Goal: Transaction & Acquisition: Purchase product/service

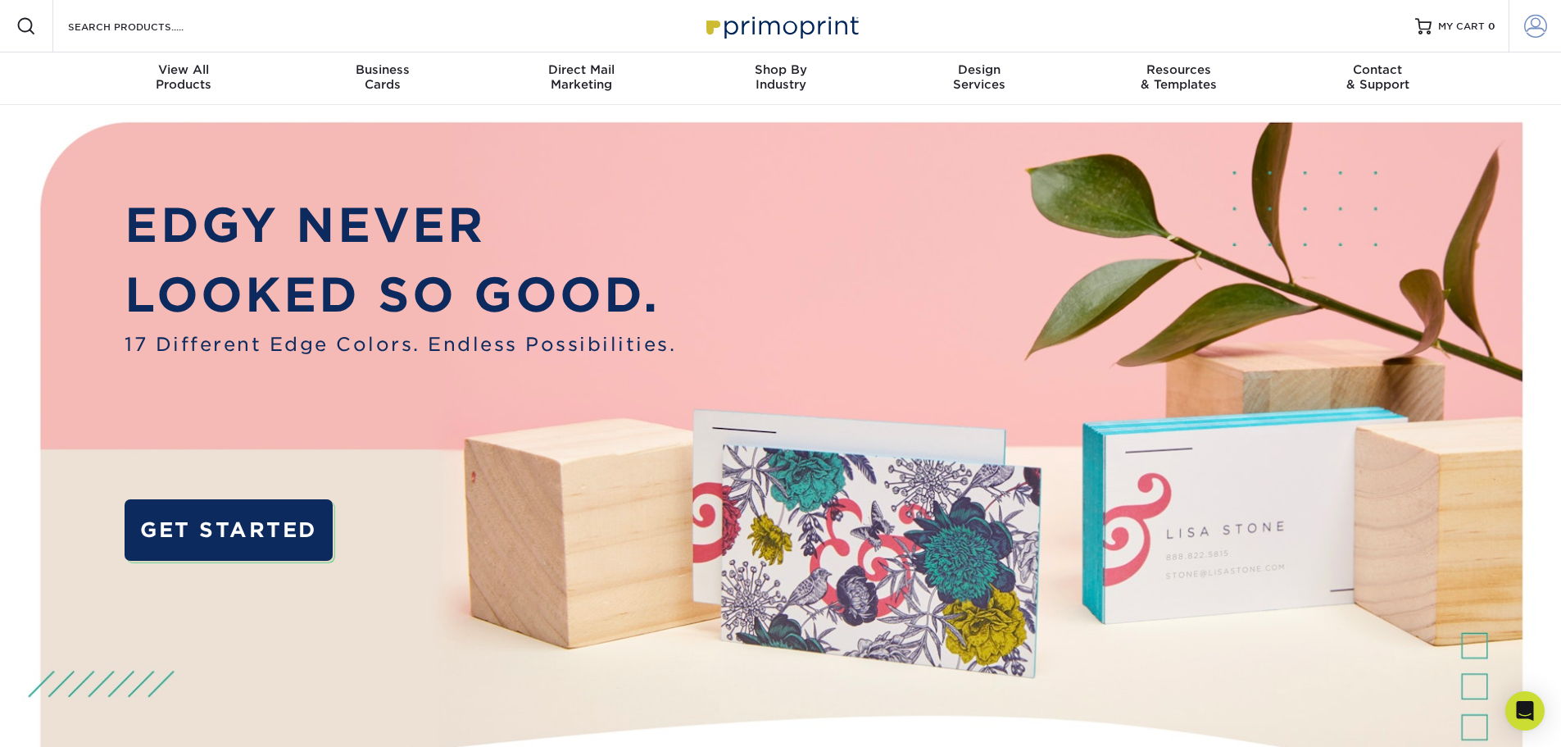
click at [1534, 30] on span at bounding box center [1535, 26] width 23 height 23
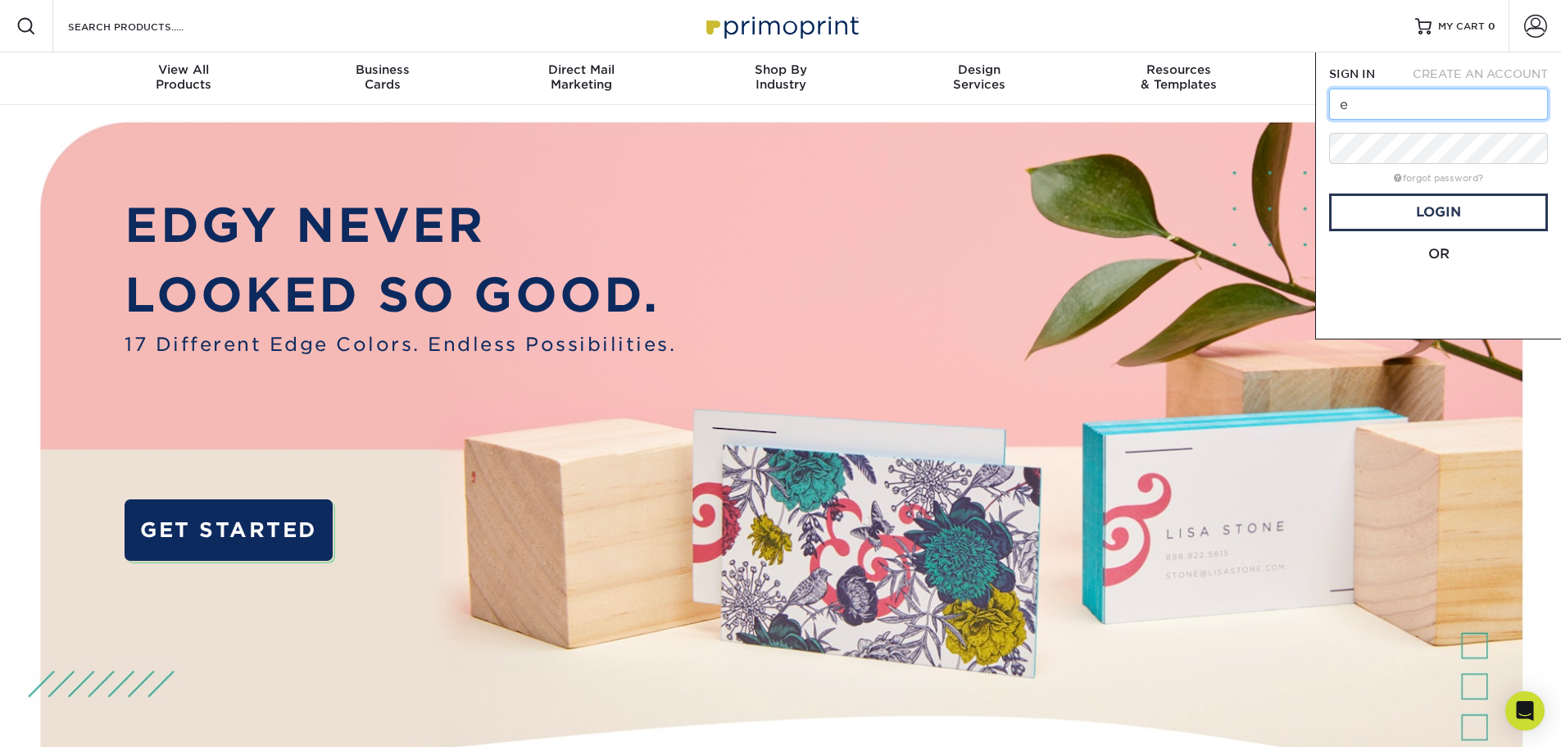
type input "e"
click at [1447, 300] on span at bounding box center [1440, 298] width 209 height 43
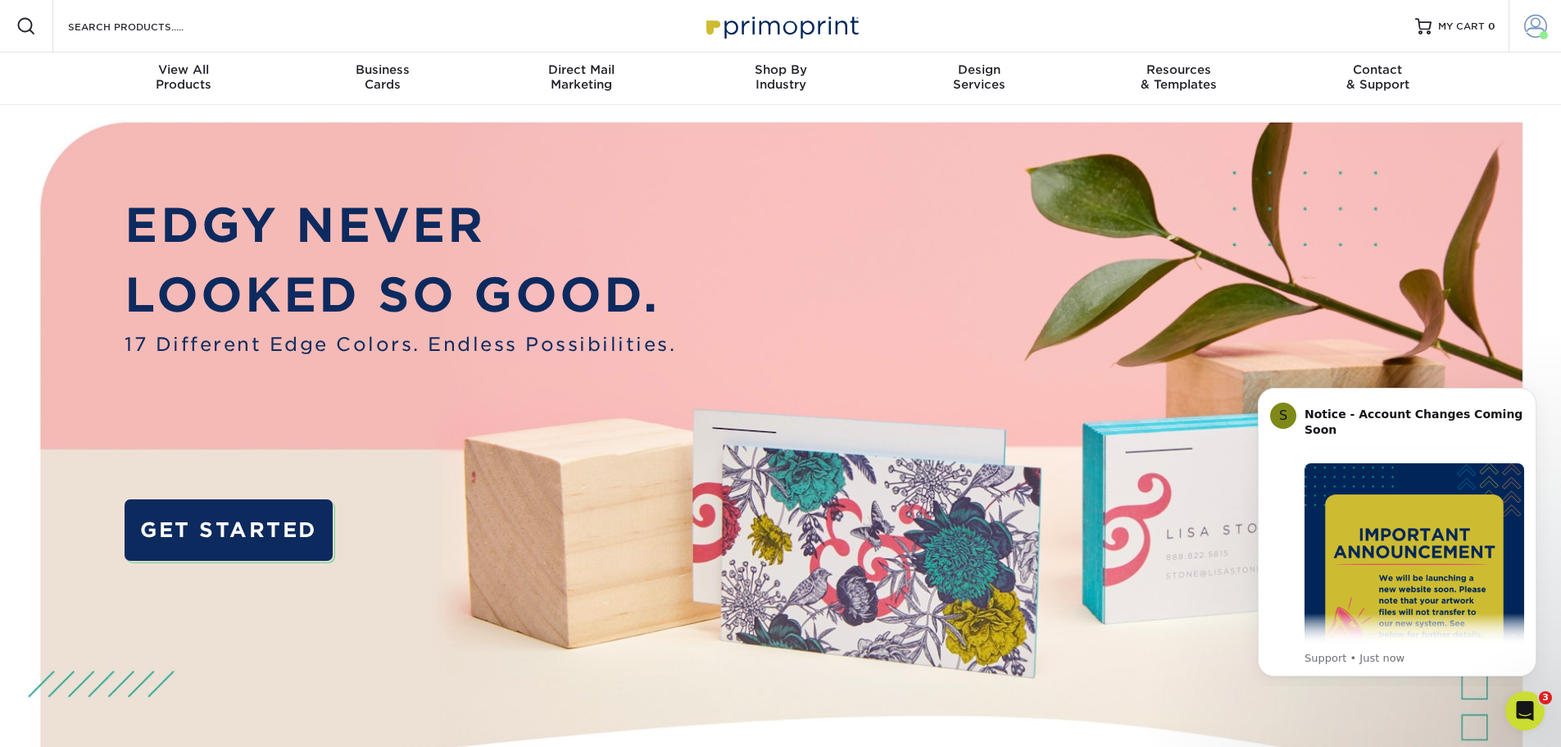
click at [1533, 29] on span at bounding box center [1535, 26] width 23 height 23
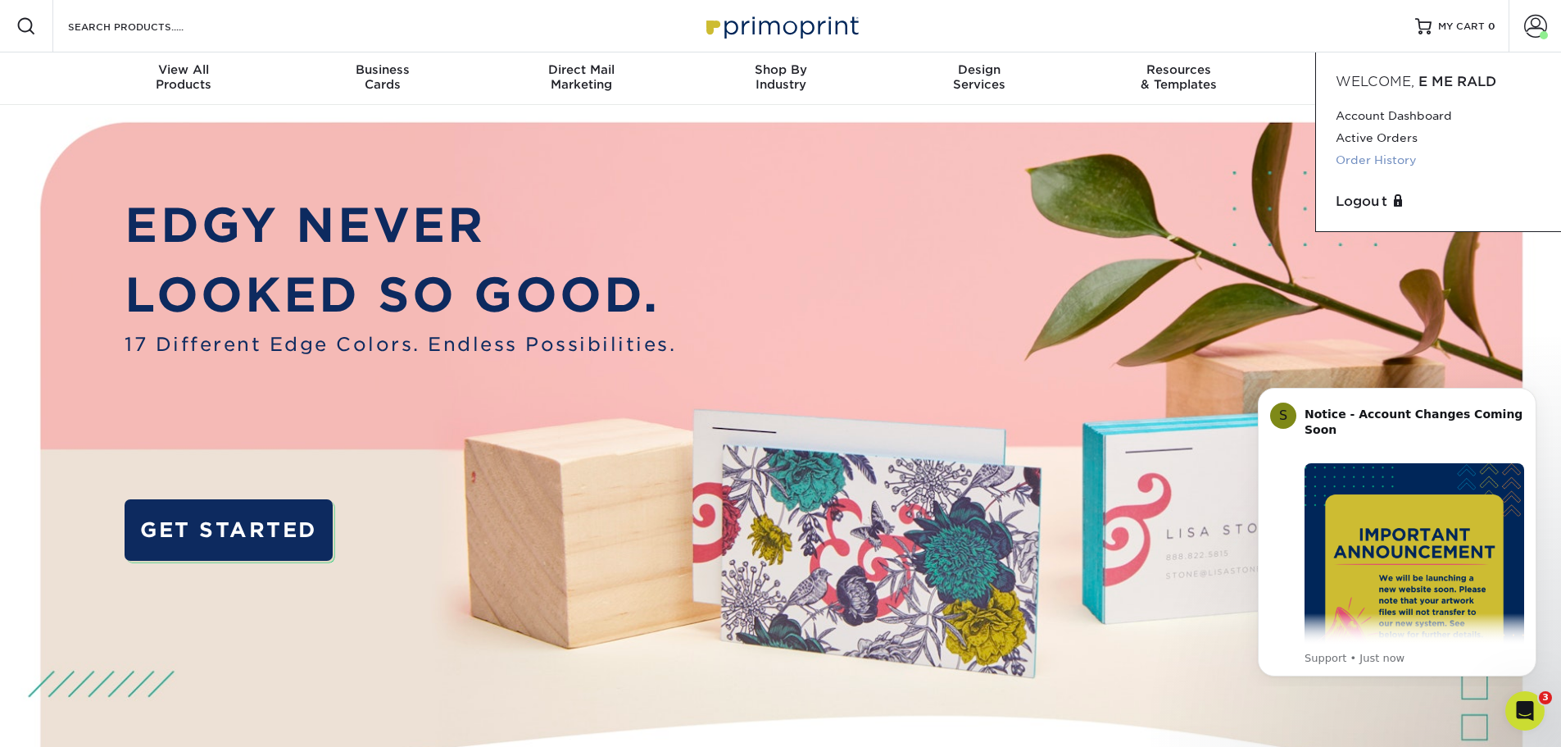
click at [1385, 160] on link "Order History" at bounding box center [1439, 160] width 206 height 22
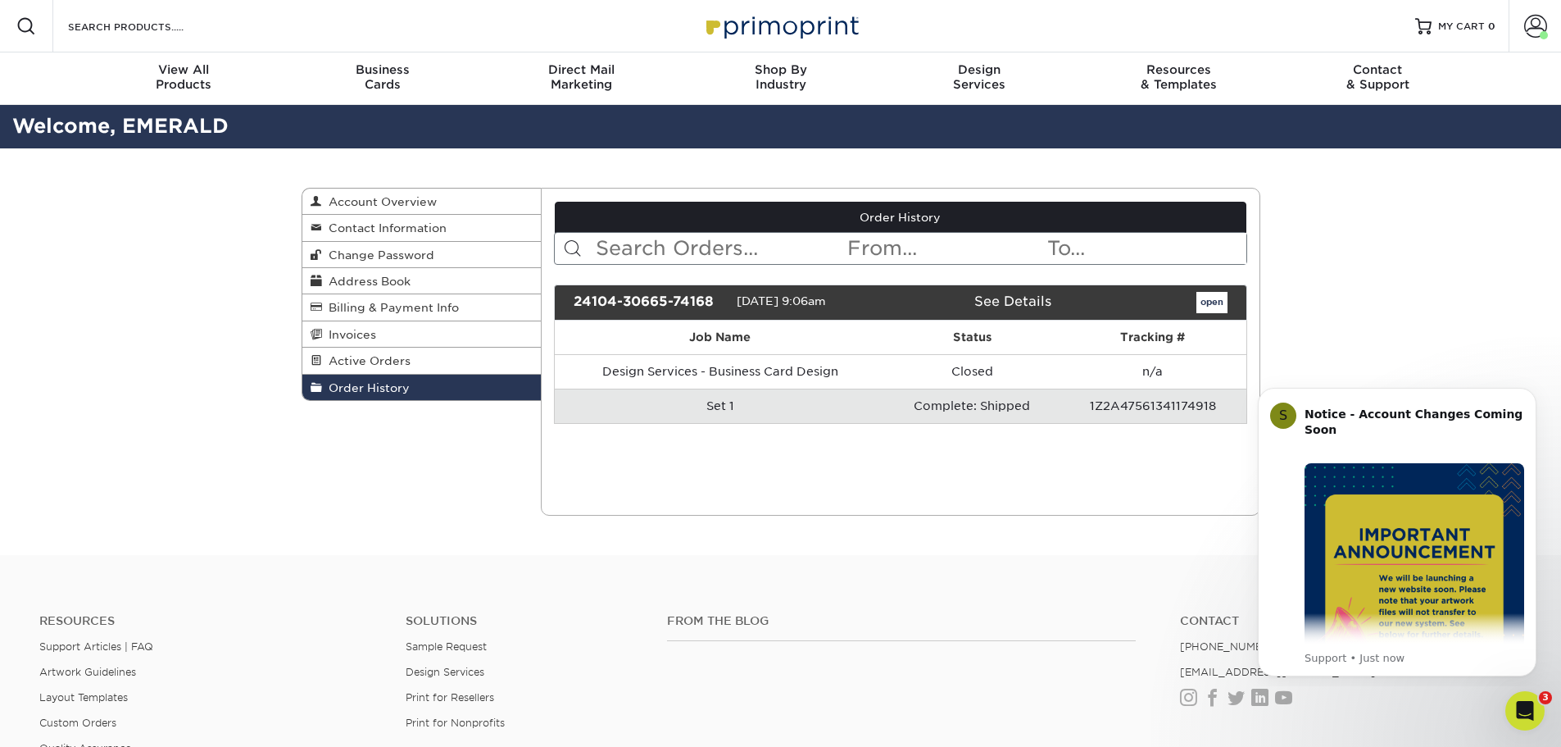
click at [1019, 302] on link "See Details" at bounding box center [1013, 301] width 77 height 16
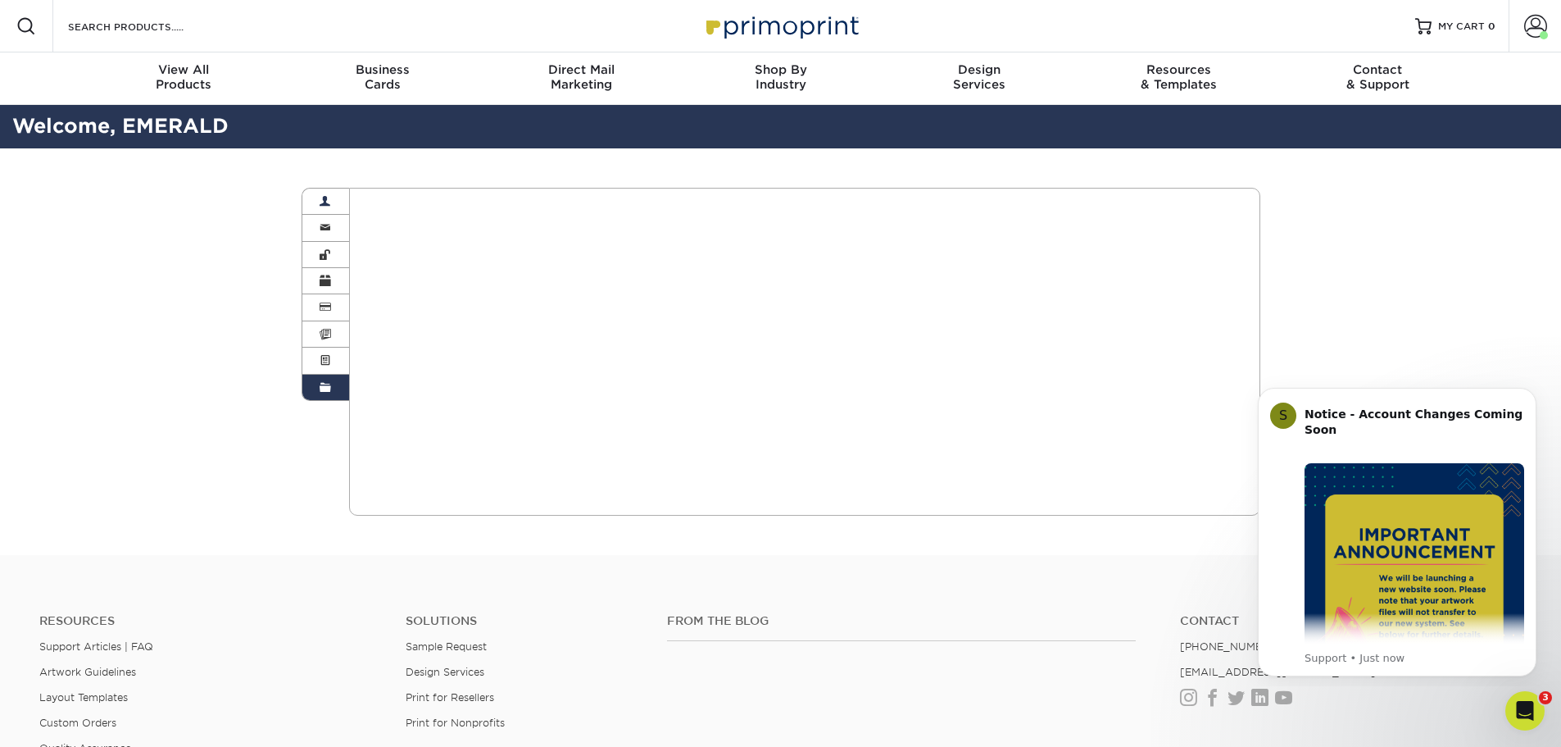
click at [329, 203] on span at bounding box center [325, 201] width 11 height 13
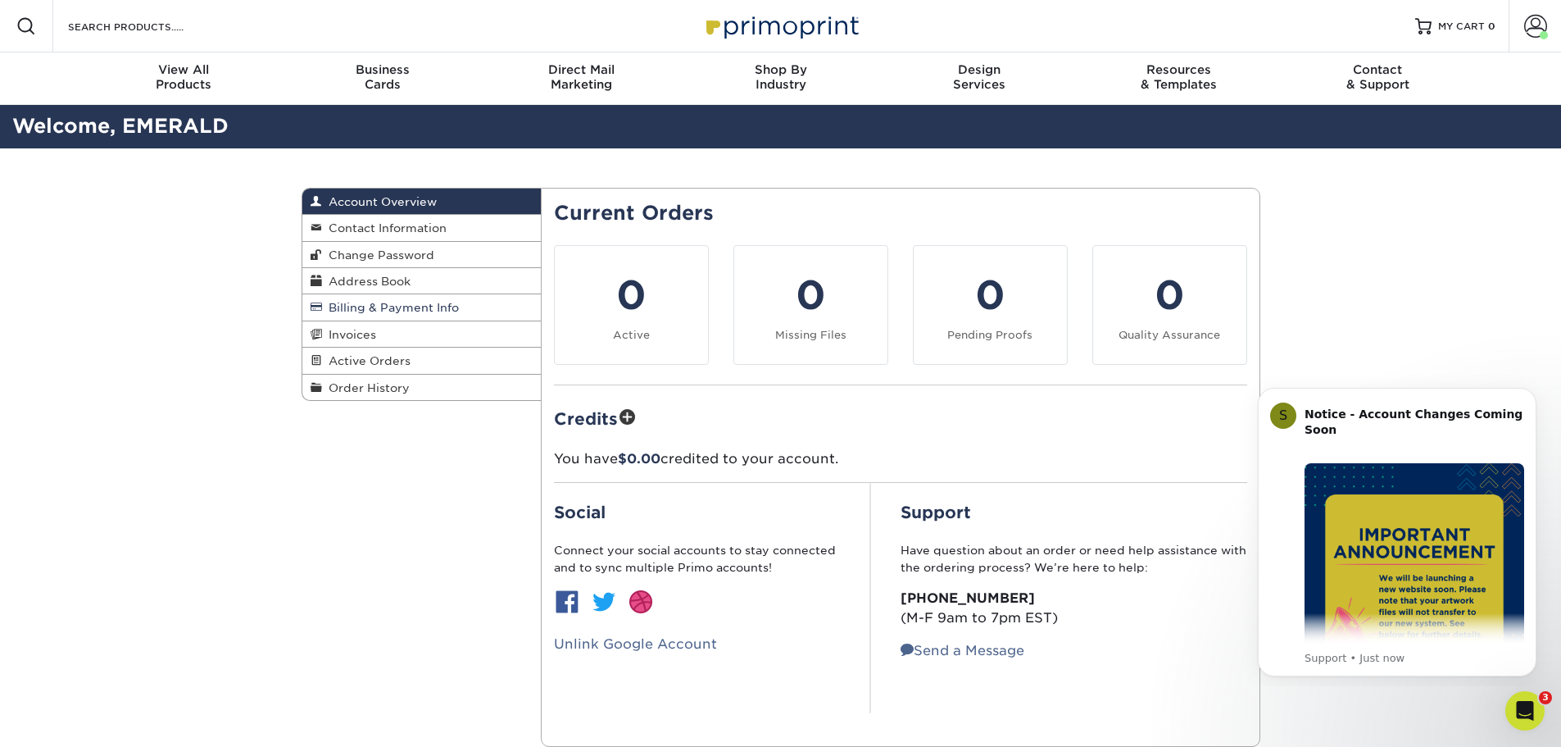
click at [428, 310] on span "Billing & Payment Info" at bounding box center [390, 307] width 137 height 13
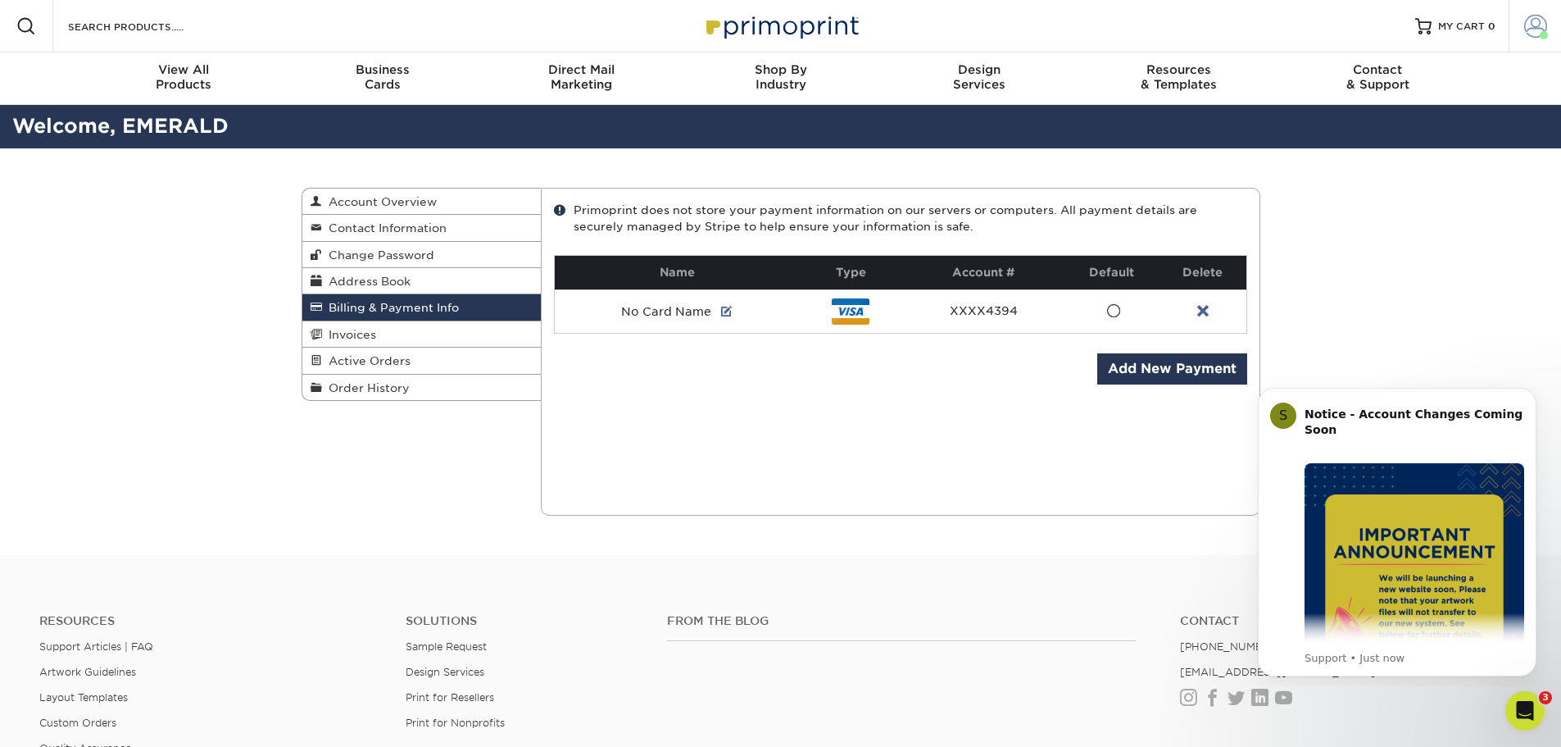
click at [1529, 31] on span at bounding box center [1535, 26] width 23 height 23
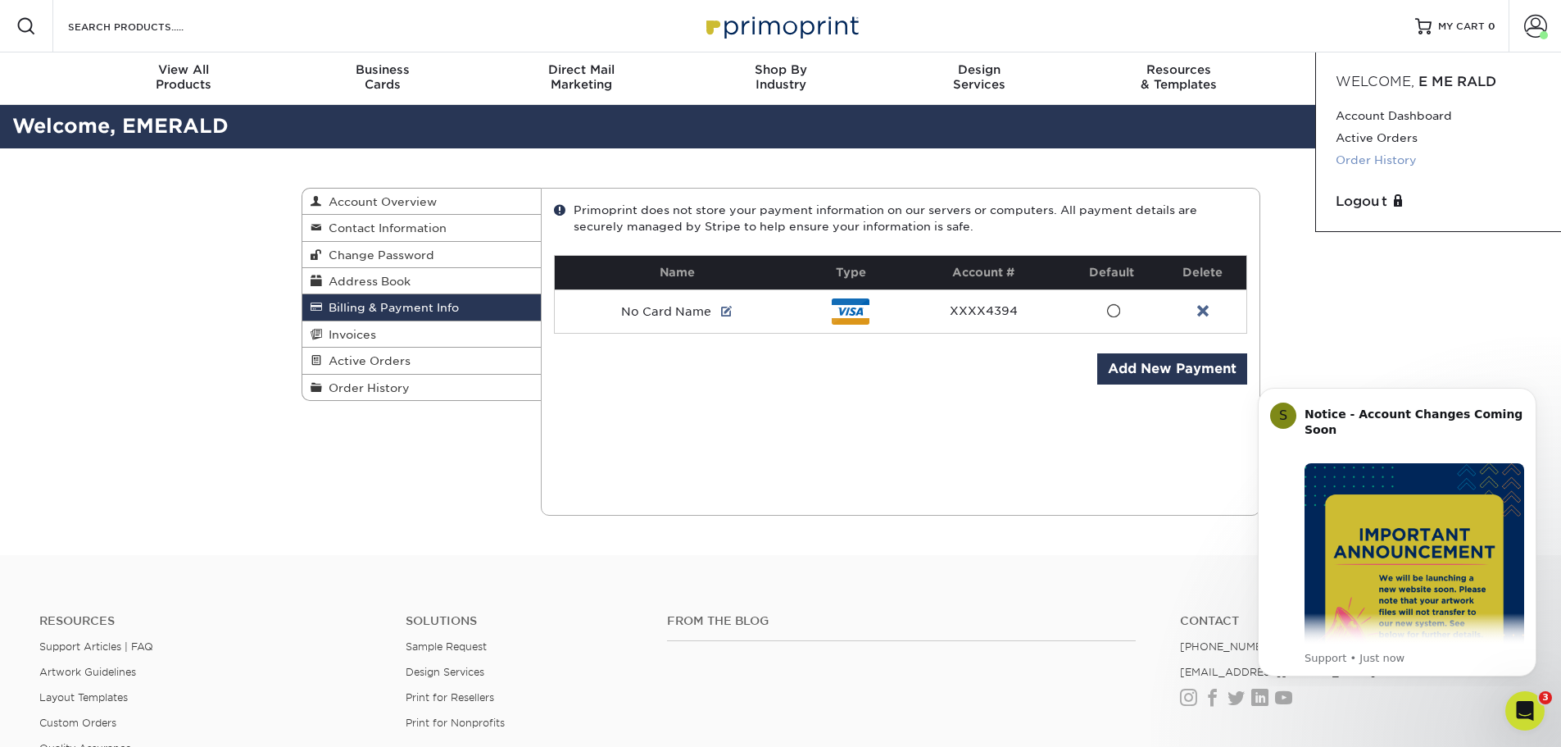
click at [1389, 158] on link "Order History" at bounding box center [1439, 160] width 206 height 22
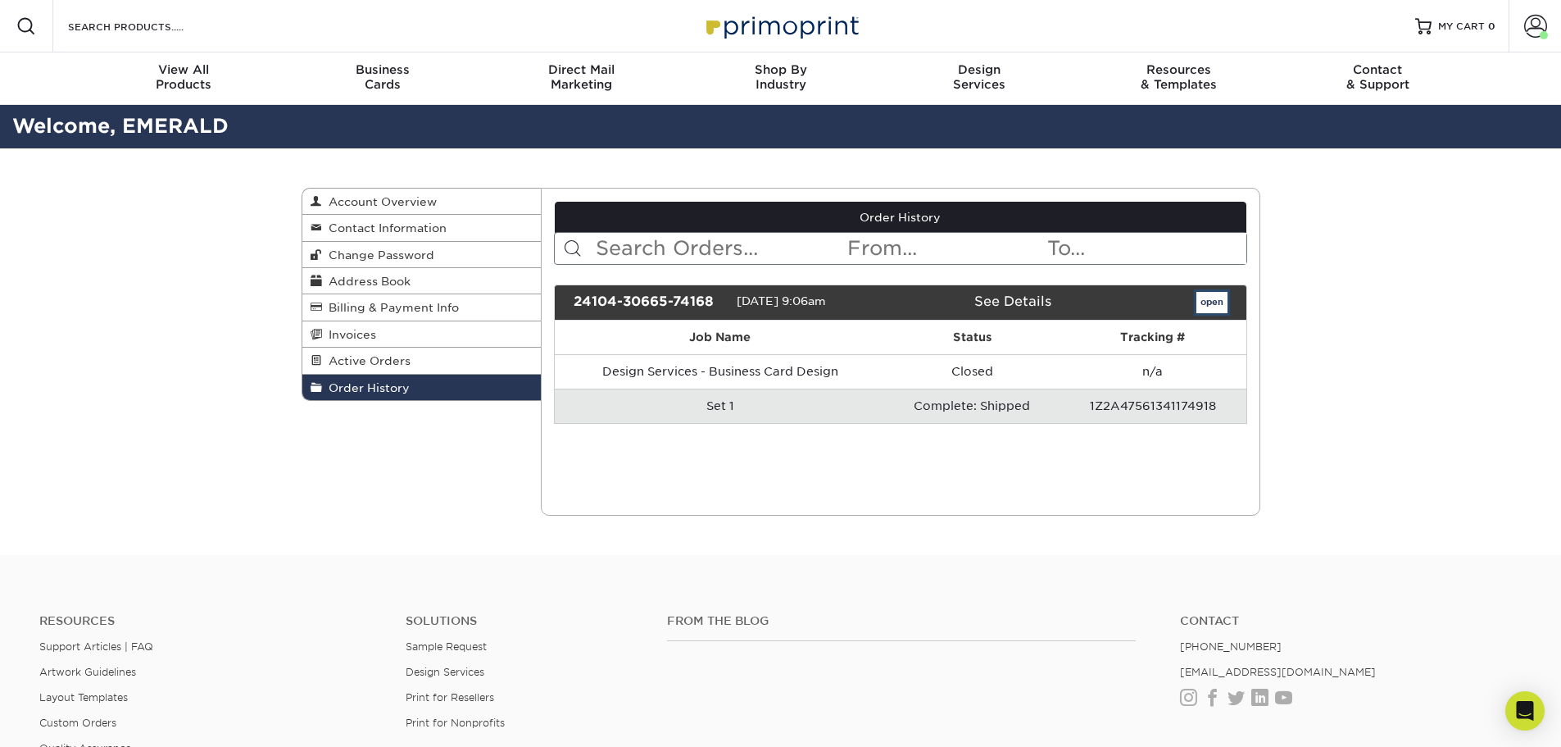
click at [1208, 302] on link "open" at bounding box center [1212, 302] width 31 height 21
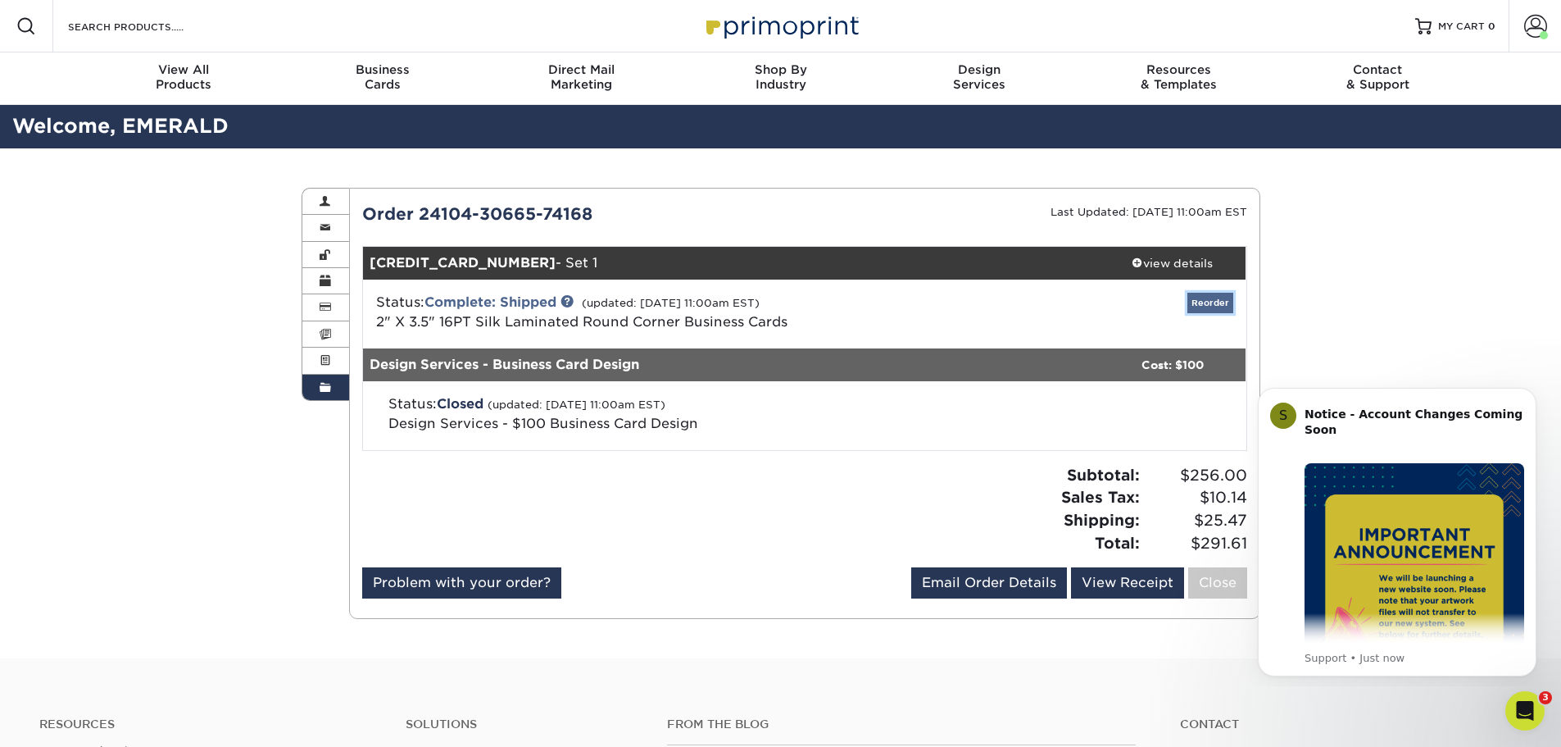
click at [1215, 305] on link "Reorder" at bounding box center [1211, 303] width 46 height 20
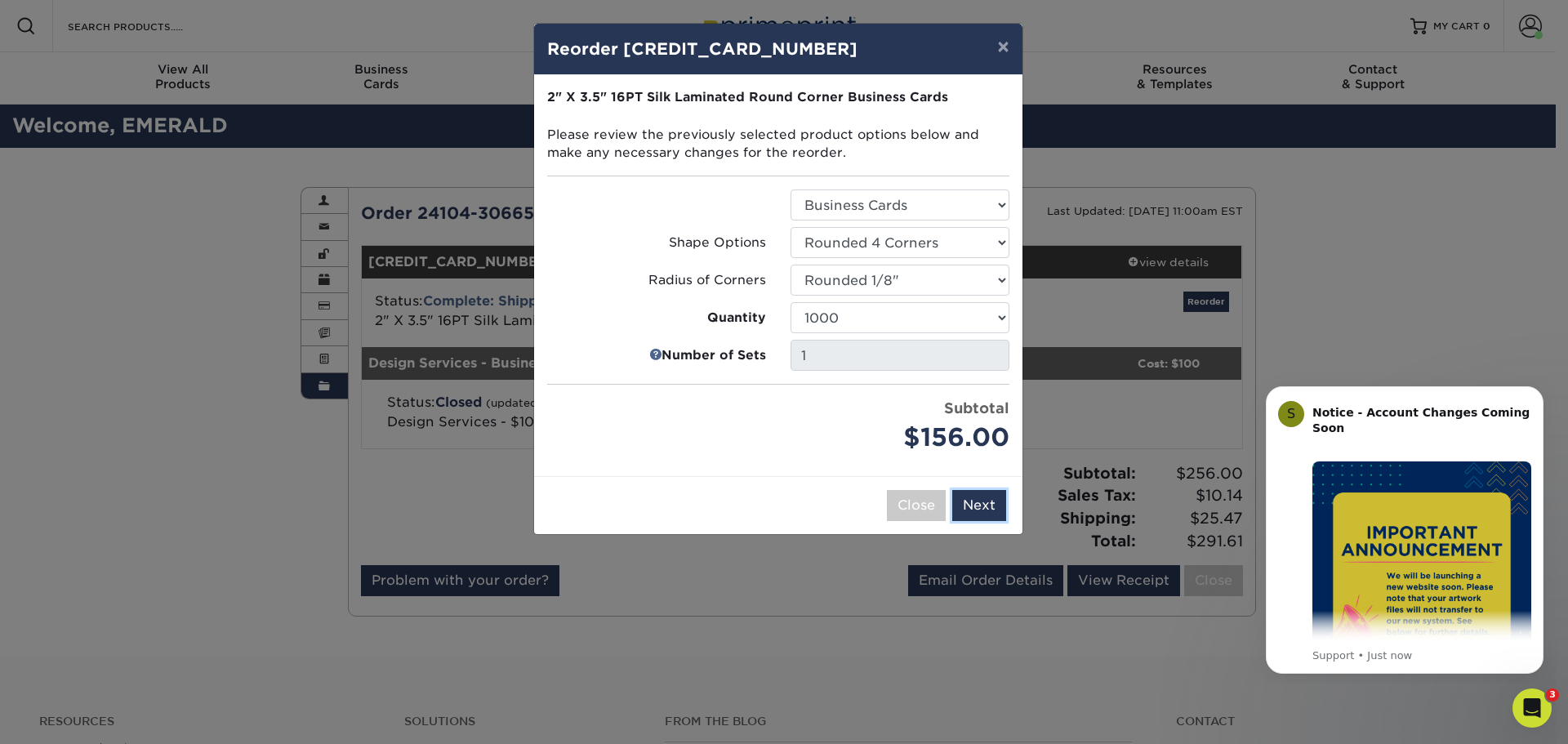
click at [990, 506] on button "Next" at bounding box center [979, 505] width 54 height 31
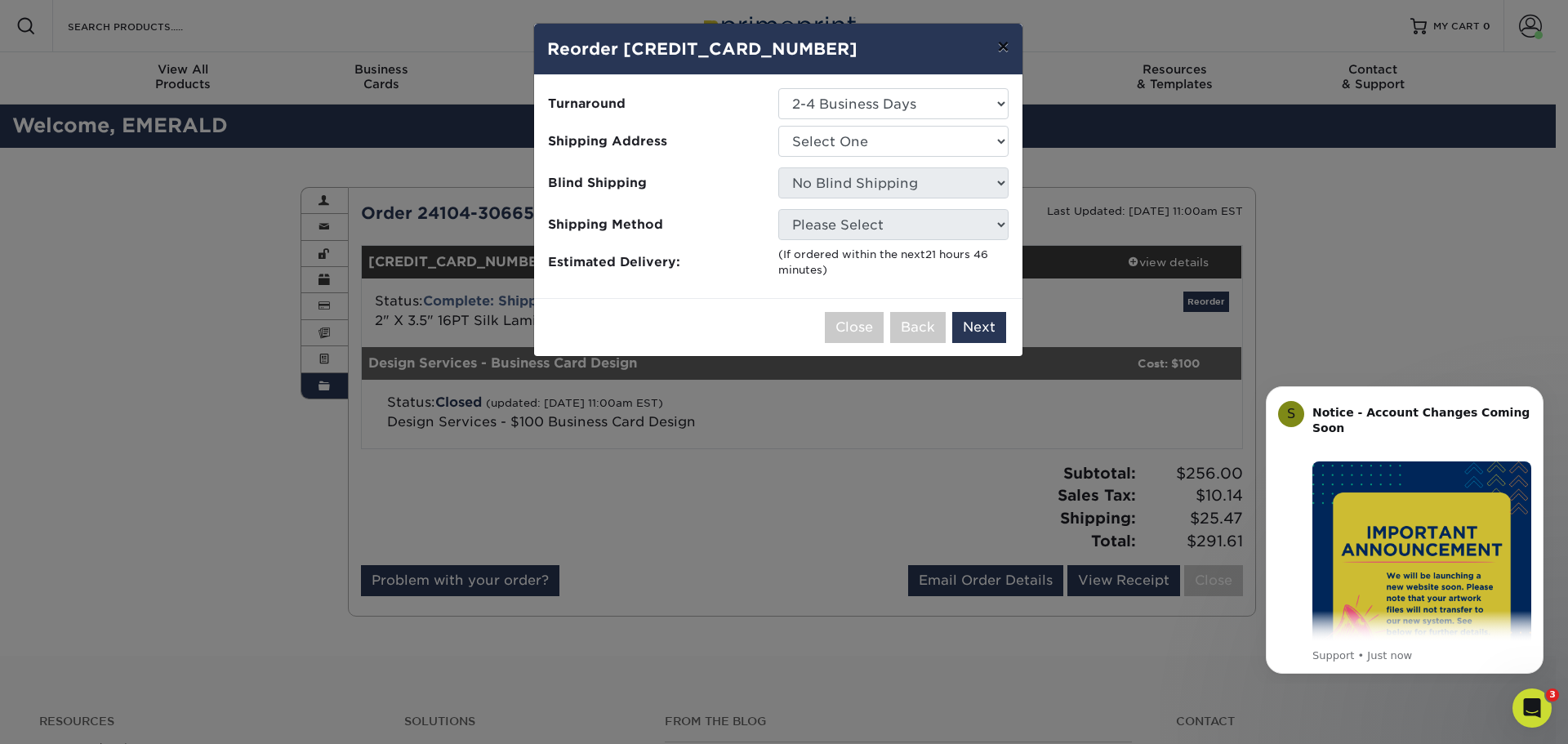
click at [1002, 50] on button "×" at bounding box center [1003, 47] width 38 height 46
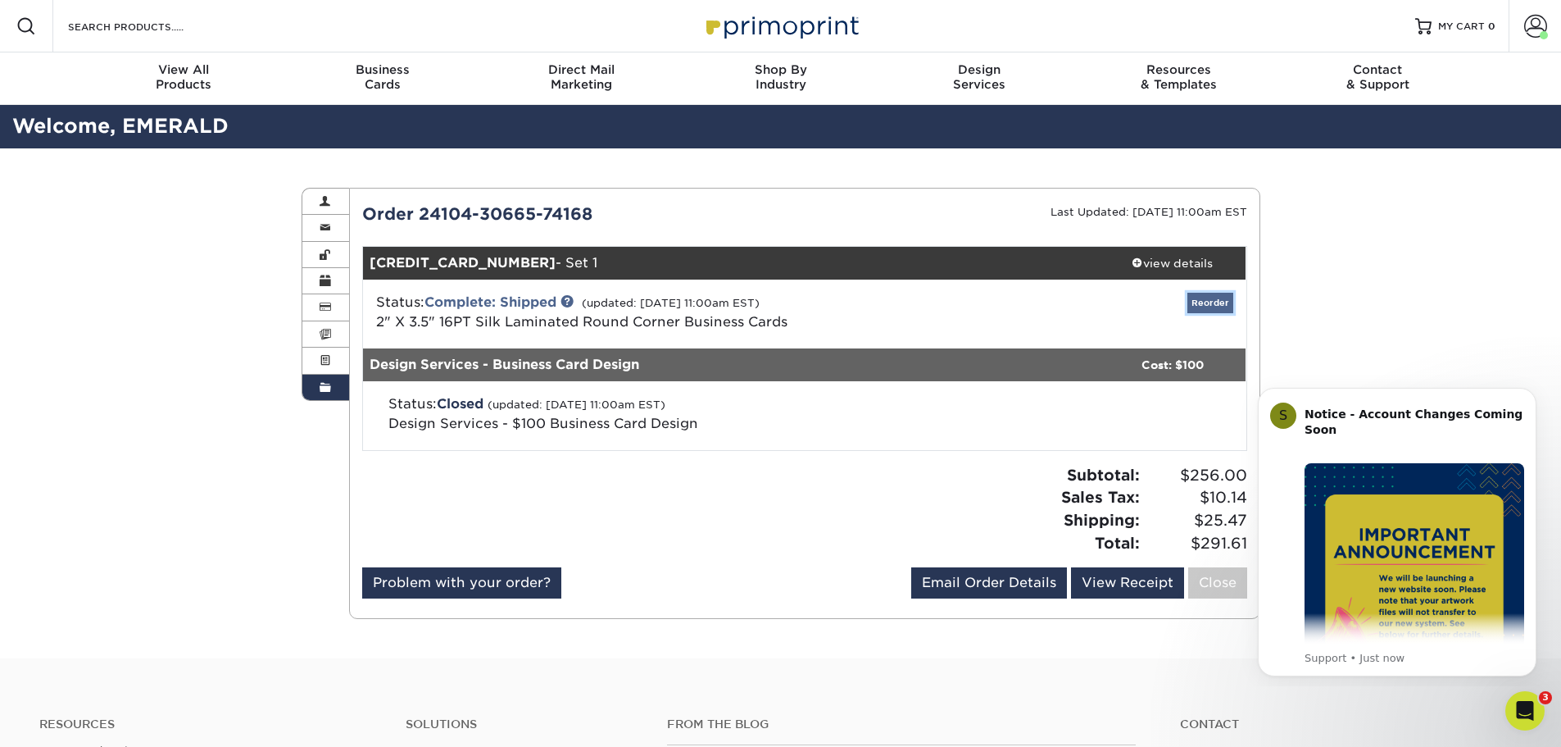
click at [1201, 299] on link "Reorder" at bounding box center [1211, 303] width 46 height 20
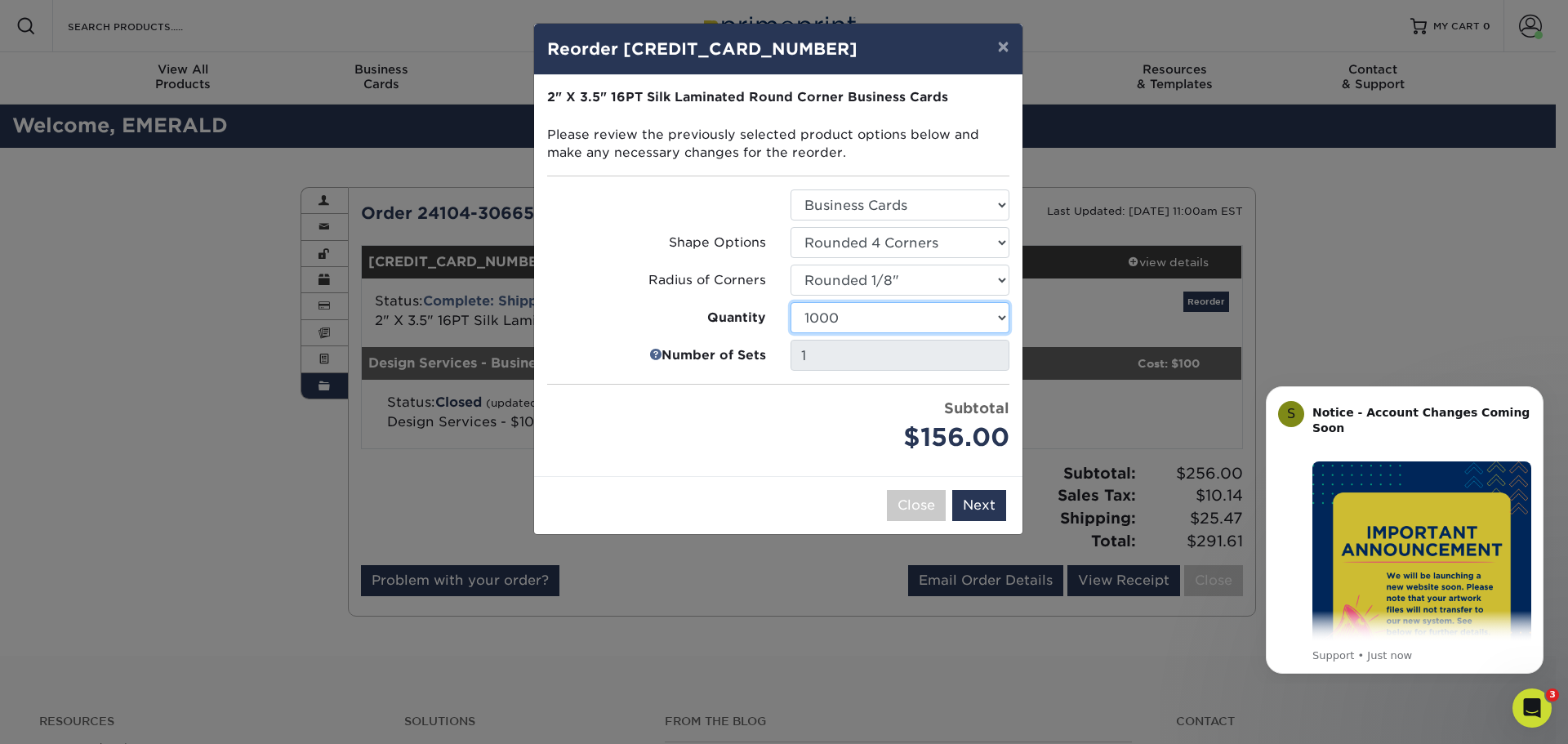
click at [1002, 318] on select "25 50 75 100 250 500 1000 2500 5000 10000" at bounding box center [900, 317] width 219 height 31
drag, startPoint x: 1379, startPoint y: 273, endPoint x: 1369, endPoint y: 263, distance: 14.1
click at [1378, 271] on div "× Reorder 24104-30665-74168-1 Please select all options to continue. Only quant…" at bounding box center [784, 372] width 1568 height 744
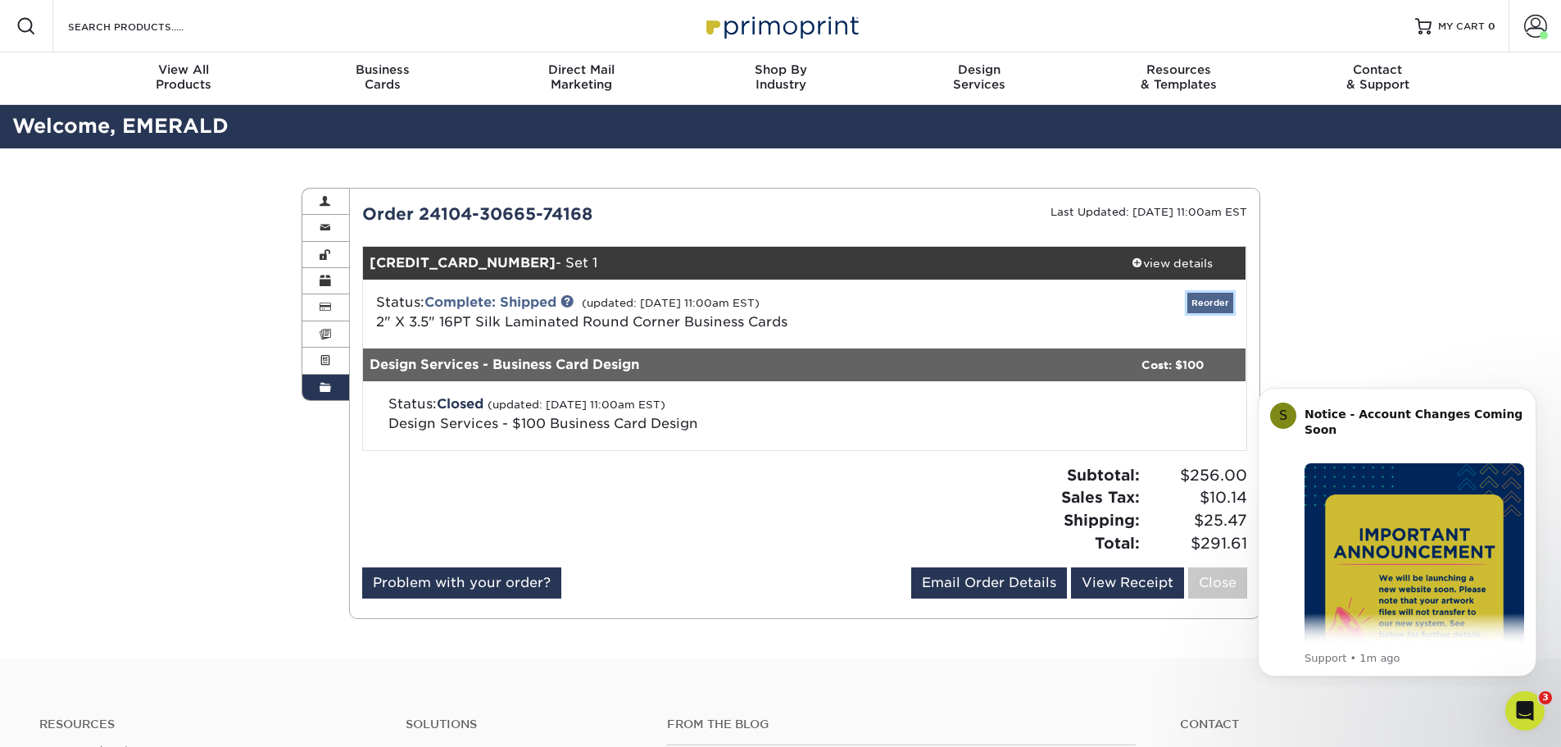
click at [1205, 296] on link "Reorder" at bounding box center [1211, 303] width 46 height 20
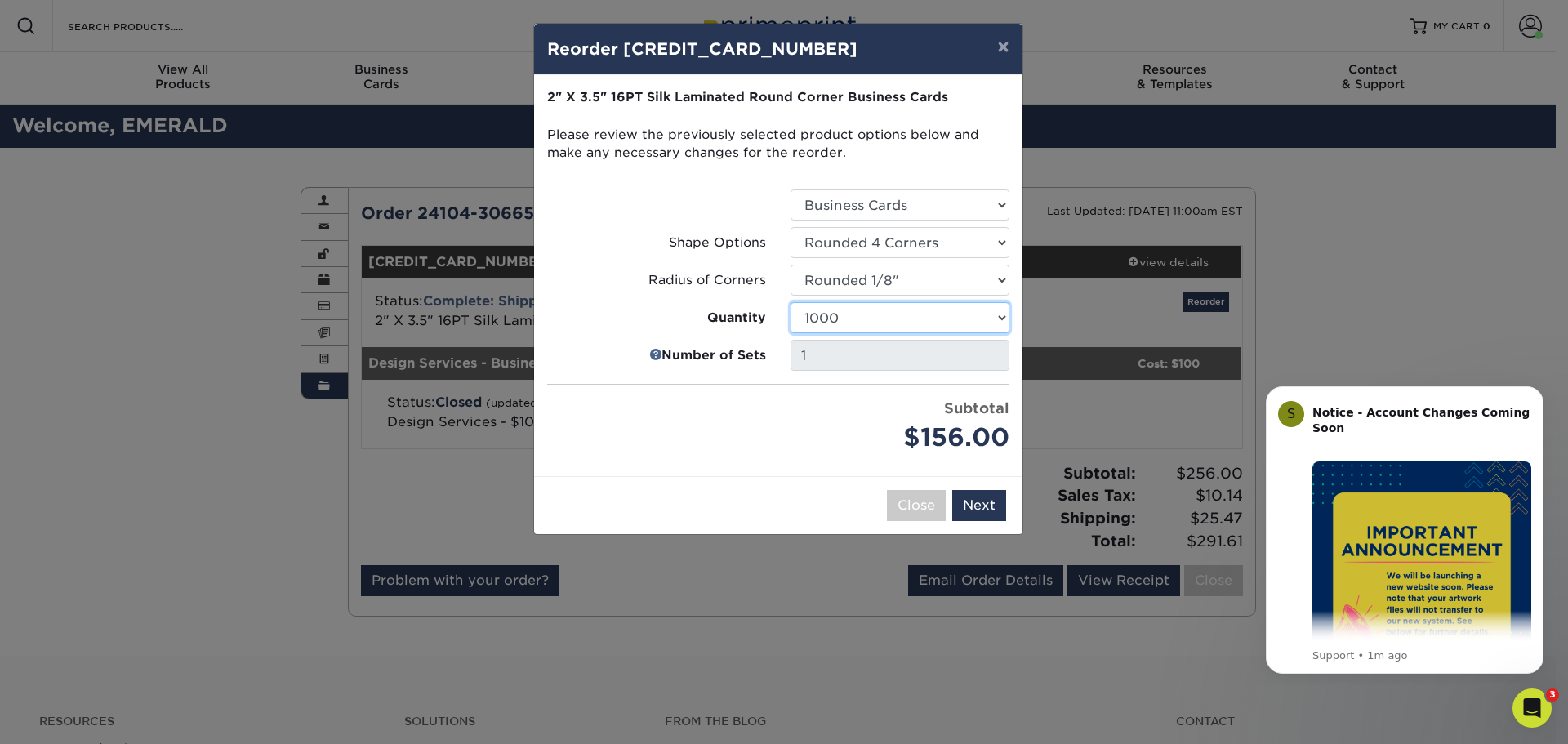
click at [1001, 314] on select "25 50 75 100 250 500 1000 2500 5000 10000" at bounding box center [900, 317] width 219 height 31
click at [790, 302] on select "25 50 75 100 250 500 1000 2500 5000 10000" at bounding box center [900, 317] width 219 height 31
click at [1001, 317] on select "25 50 75 100 250 500 1000 2500 5000 10000" at bounding box center [900, 317] width 219 height 31
click at [790, 302] on select "25 50 75 100 250 500 1000 2500 5000 10000" at bounding box center [900, 317] width 219 height 31
click at [1004, 319] on select "25 50 75 100 250 500 1000 2500 5000 10000" at bounding box center [900, 317] width 219 height 31
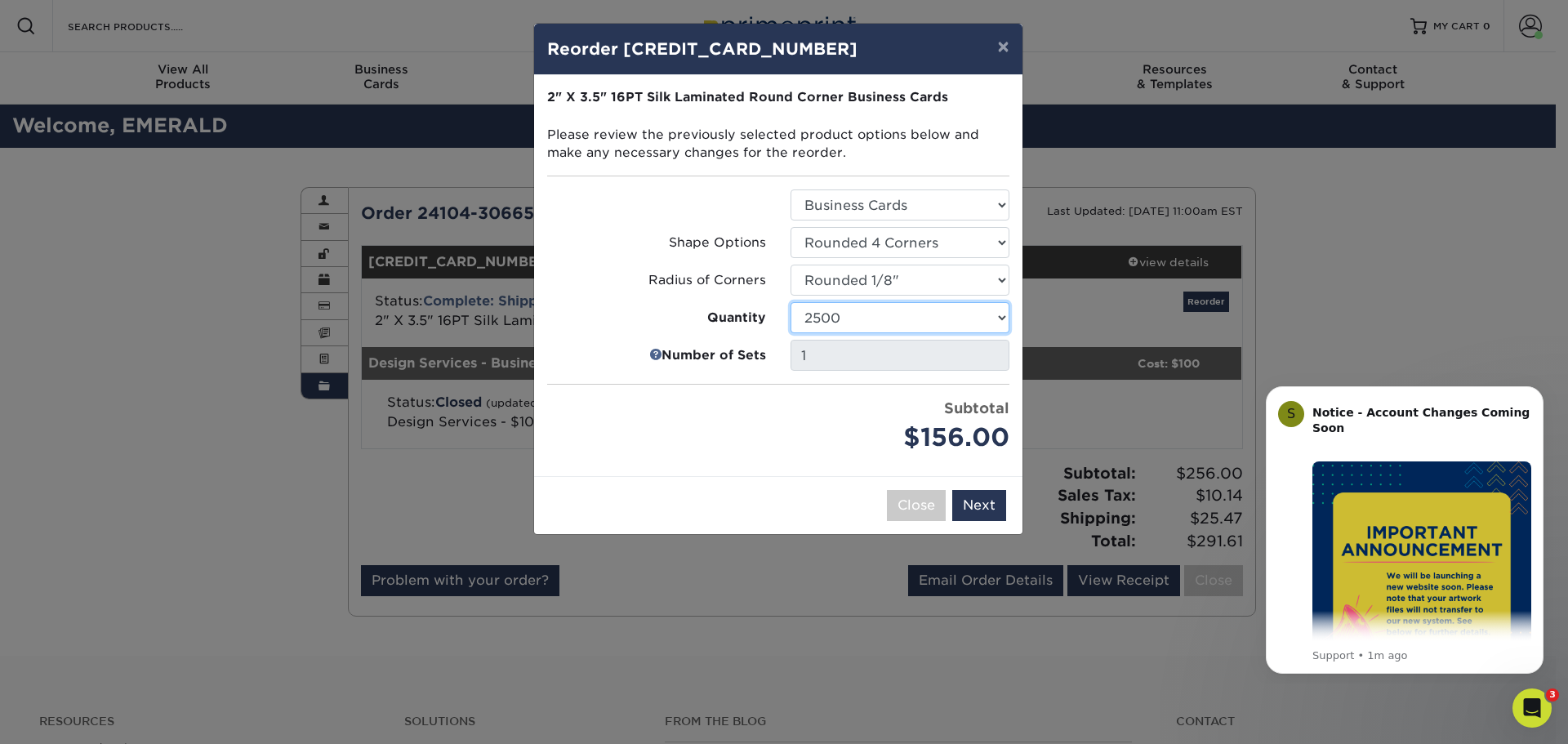
click at [790, 302] on select "25 50 75 100 250 500 1000 2500 5000 10000" at bounding box center [900, 317] width 219 height 31
click at [1001, 318] on select "25 50 75 100 250 500 1000 2500 5000 10000" at bounding box center [900, 317] width 219 height 31
click at [790, 302] on select "25 50 75 100 250 500 1000 2500 5000 10000" at bounding box center [900, 317] width 219 height 31
click at [1002, 315] on select "25 50 75 100 250 500 1000 2500 5000 10000" at bounding box center [900, 317] width 219 height 31
click at [790, 302] on select "25 50 75 100 250 500 1000 2500 5000 10000" at bounding box center [900, 317] width 219 height 31
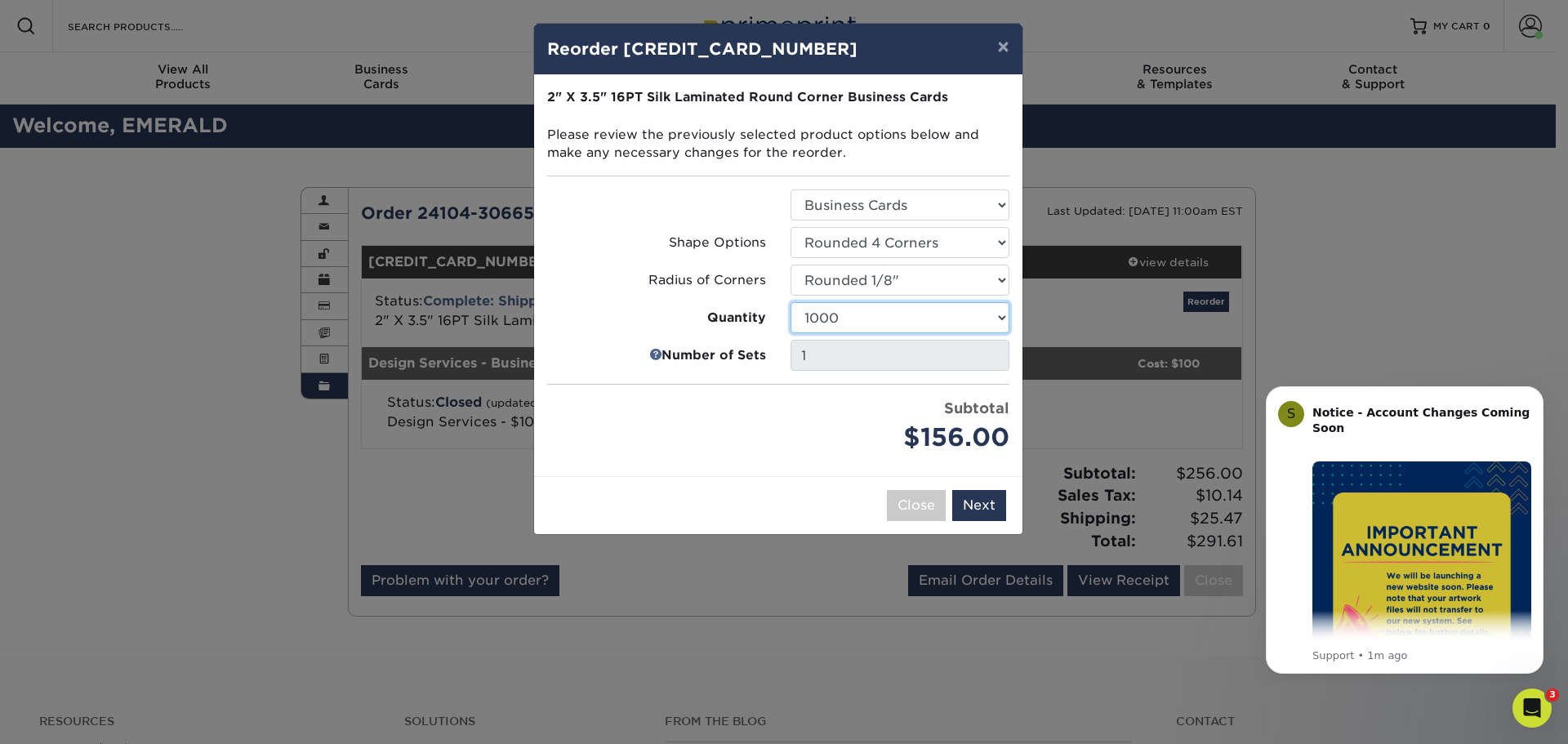
click at [998, 319] on select "25 50 75 100 250 500 1000 2500 5000 10000" at bounding box center [900, 317] width 219 height 31
click at [790, 302] on select "25 50 75 100 250 500 1000 2500 5000 10000" at bounding box center [900, 317] width 219 height 31
click at [1001, 316] on select "25 50 75 100 250 500 1000 2500 5000 10000" at bounding box center [900, 317] width 219 height 31
select select "52e3d710-0e8f-4d4d-8560-7d4d8655be69"
click at [790, 302] on select "25 50 75 100 250 500 1000 2500 5000 10000" at bounding box center [900, 317] width 219 height 31
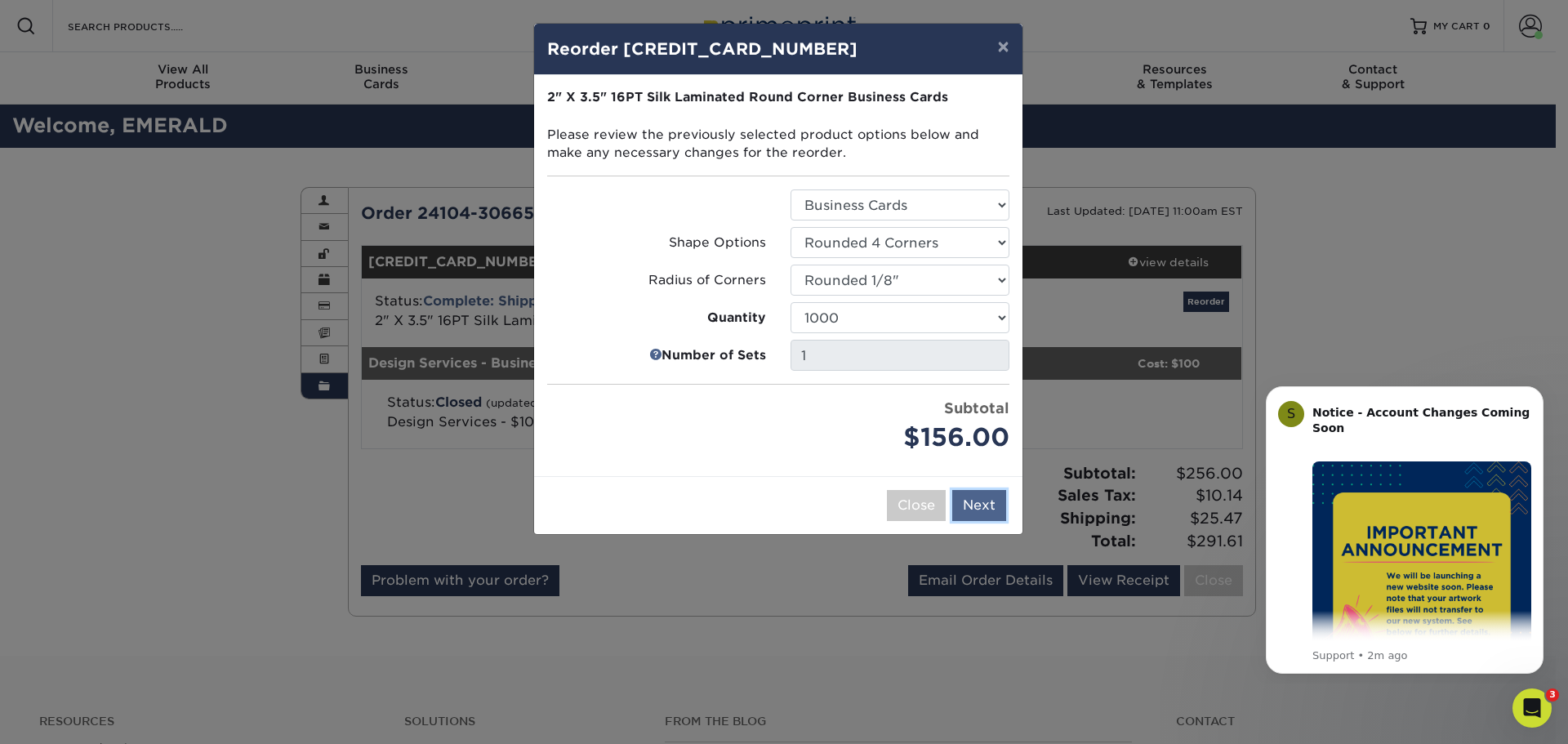
click at [975, 501] on button "Next" at bounding box center [979, 505] width 54 height 31
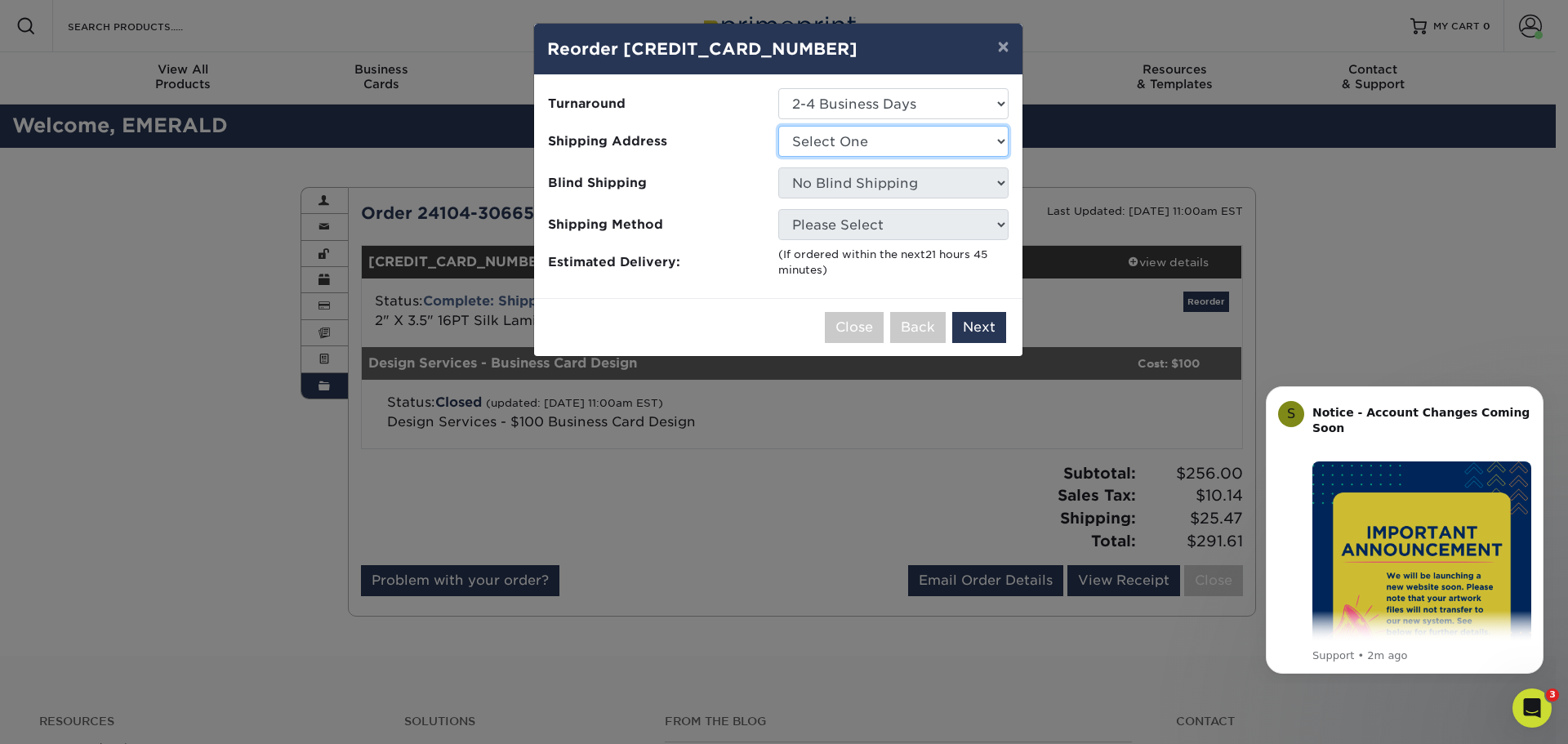
click at [1000, 143] on select "Select One EMERALD NGO BIZ CARD" at bounding box center [893, 140] width 230 height 31
select select "274782"
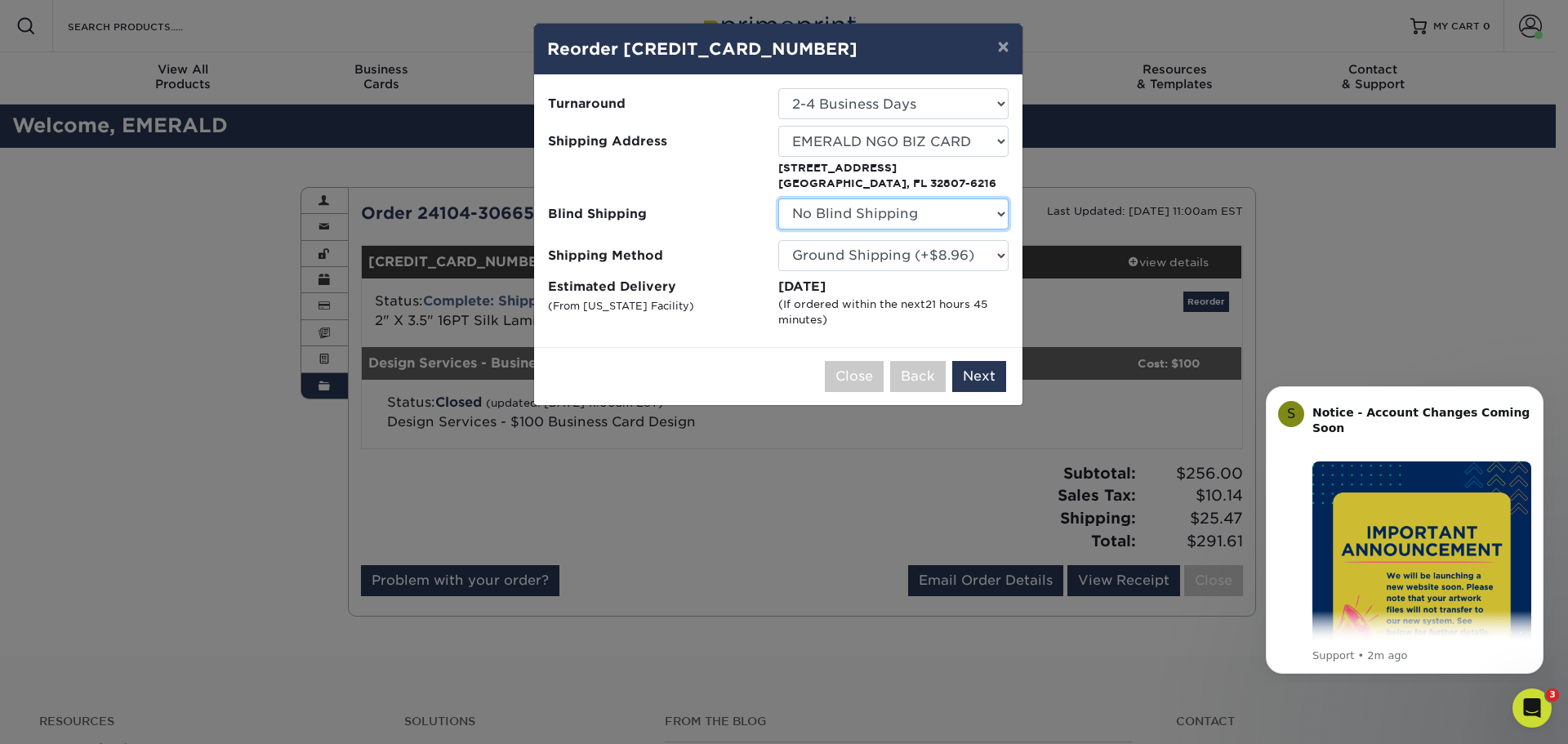
click at [1001, 214] on select "No Blind Shipping EMERALD NGO BIZ CARD" at bounding box center [893, 213] width 230 height 31
click at [1001, 213] on select "No Blind Shipping EMERALD NGO BIZ CARD" at bounding box center [893, 213] width 230 height 31
click at [988, 252] on select "Please Select Ground Shipping (+$8.96) 3 Day Shipping Service (+$20.04) 2 Day A…" at bounding box center [893, 255] width 230 height 31
click at [778, 240] on select "Please Select Ground Shipping (+$8.96) 3 Day Shipping Service (+$20.04) 2 Day A…" at bounding box center [893, 255] width 230 height 31
click at [989, 373] on button "Next" at bounding box center [979, 375] width 54 height 31
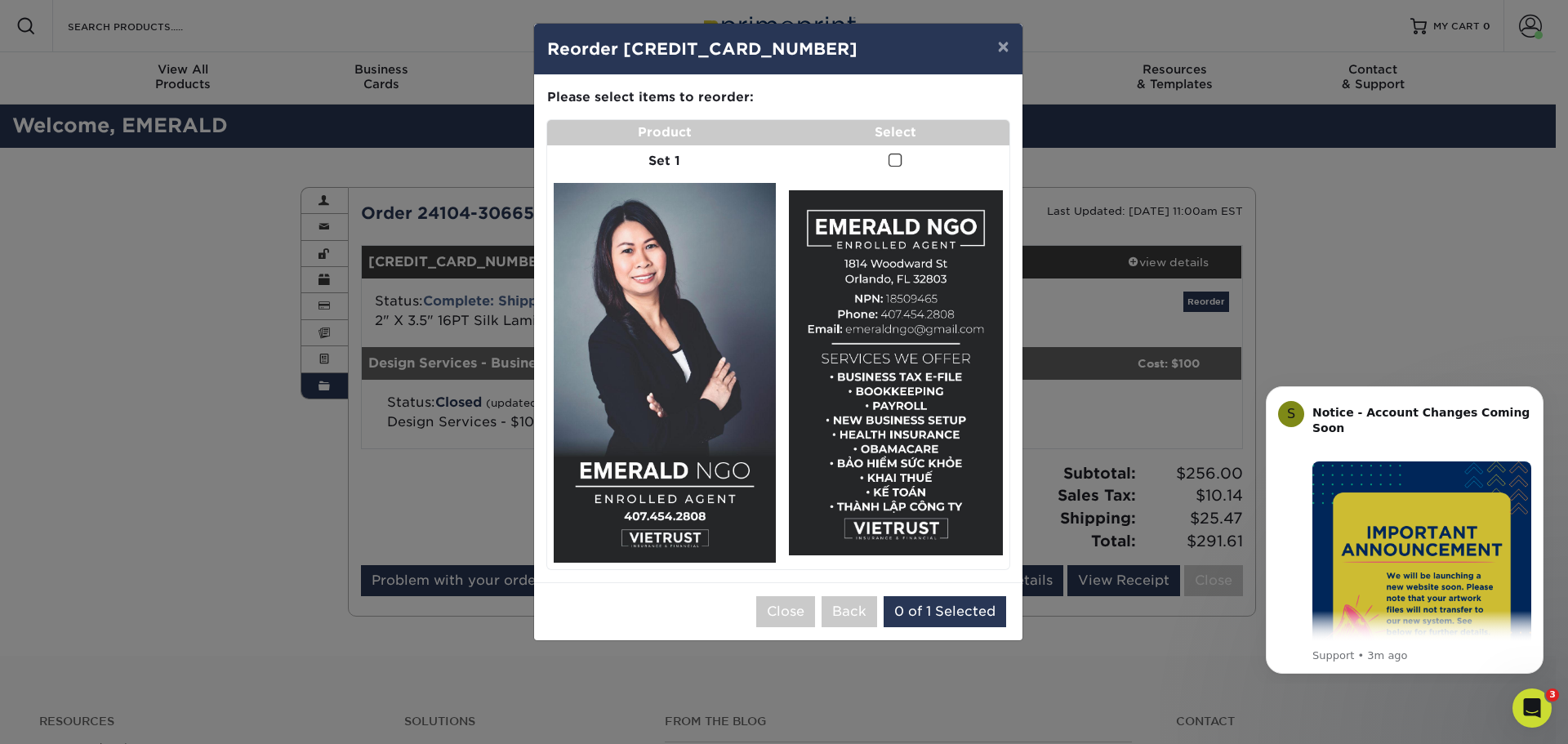
click at [899, 156] on span at bounding box center [896, 160] width 14 height 16
click at [0, 0] on input "checkbox" at bounding box center [0, 0] width 0 height 0
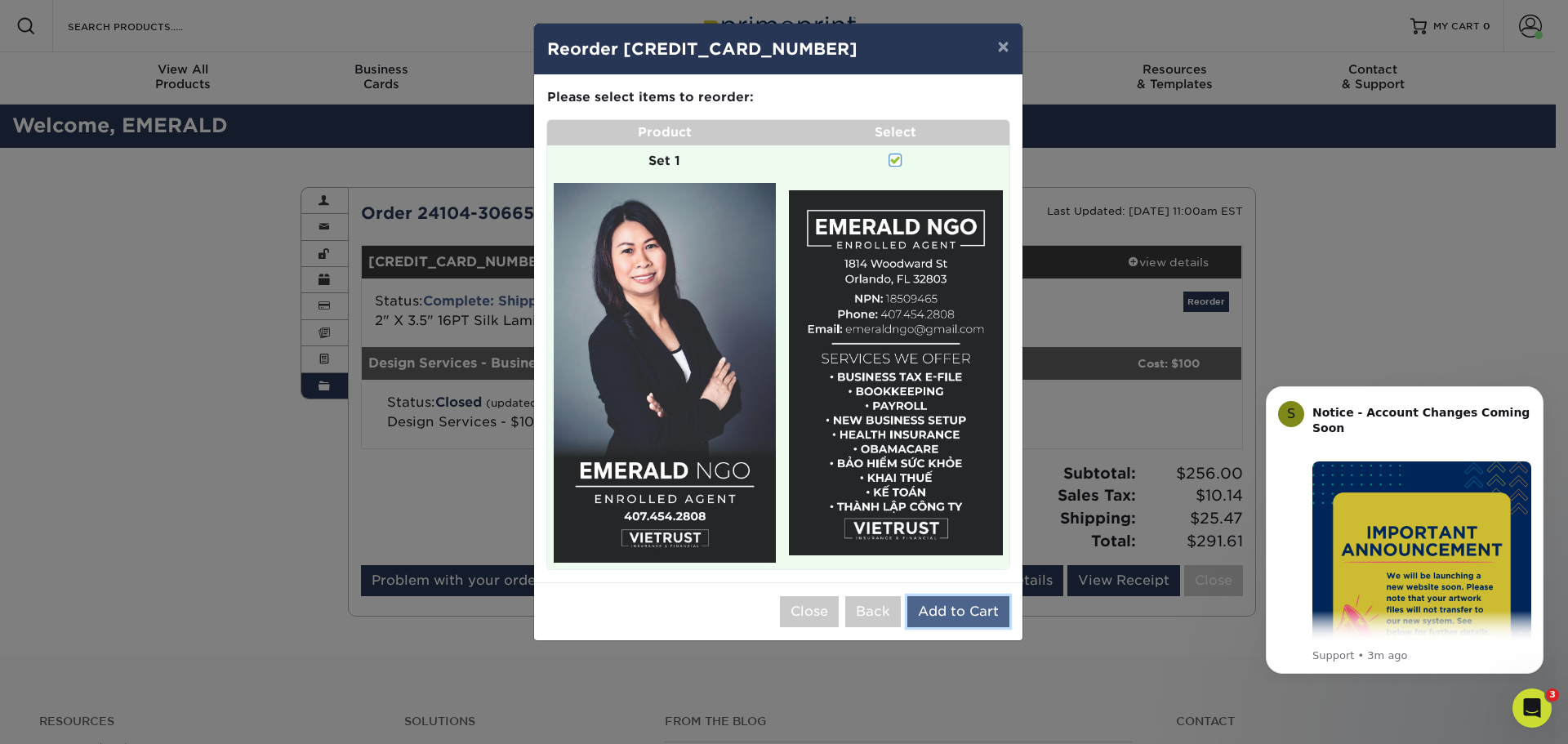
click at [959, 613] on button "Add to Cart" at bounding box center [958, 611] width 102 height 31
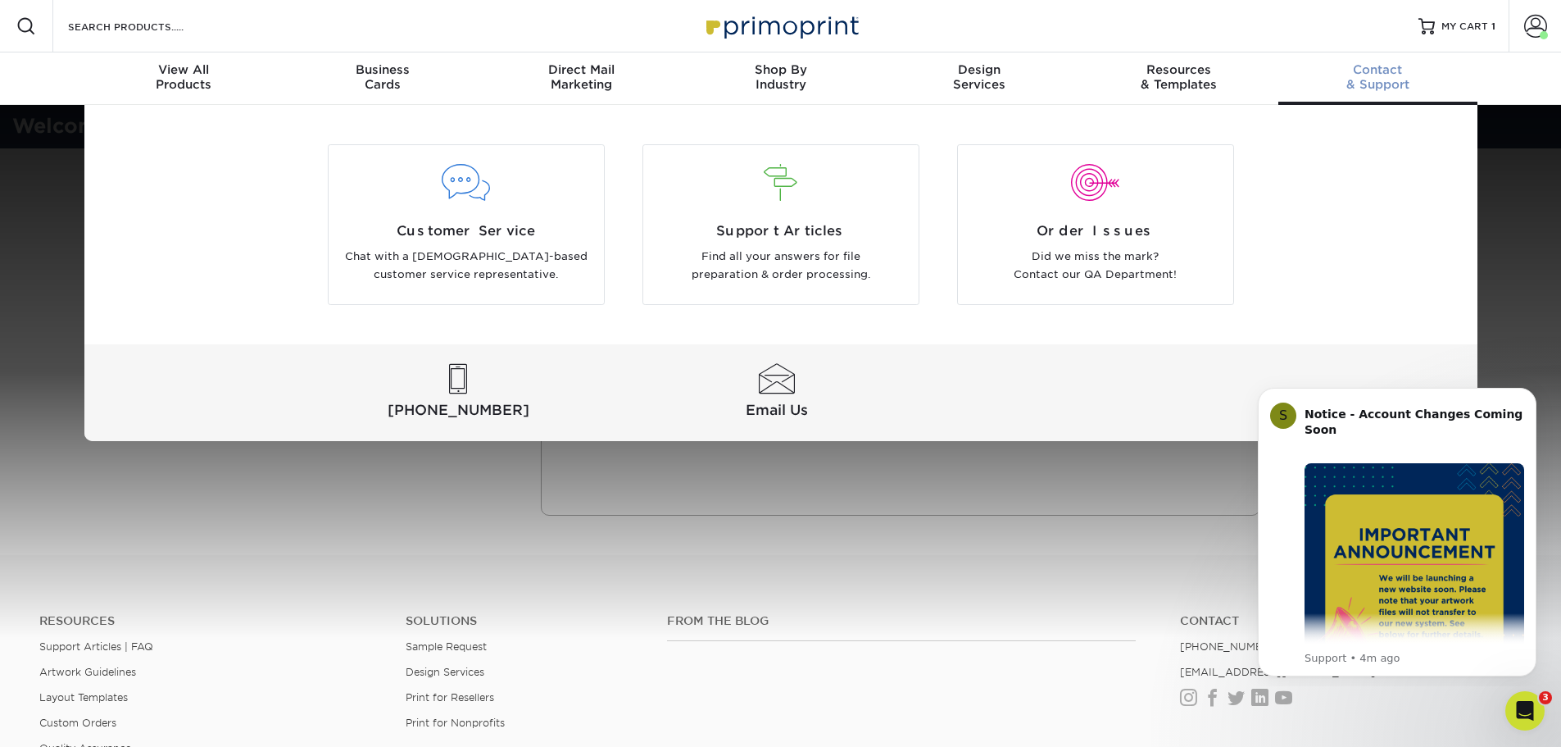
click at [1516, 234] on div "Customer Service Chat with a US-based customer service representative. Support …" at bounding box center [780, 273] width 1561 height 336
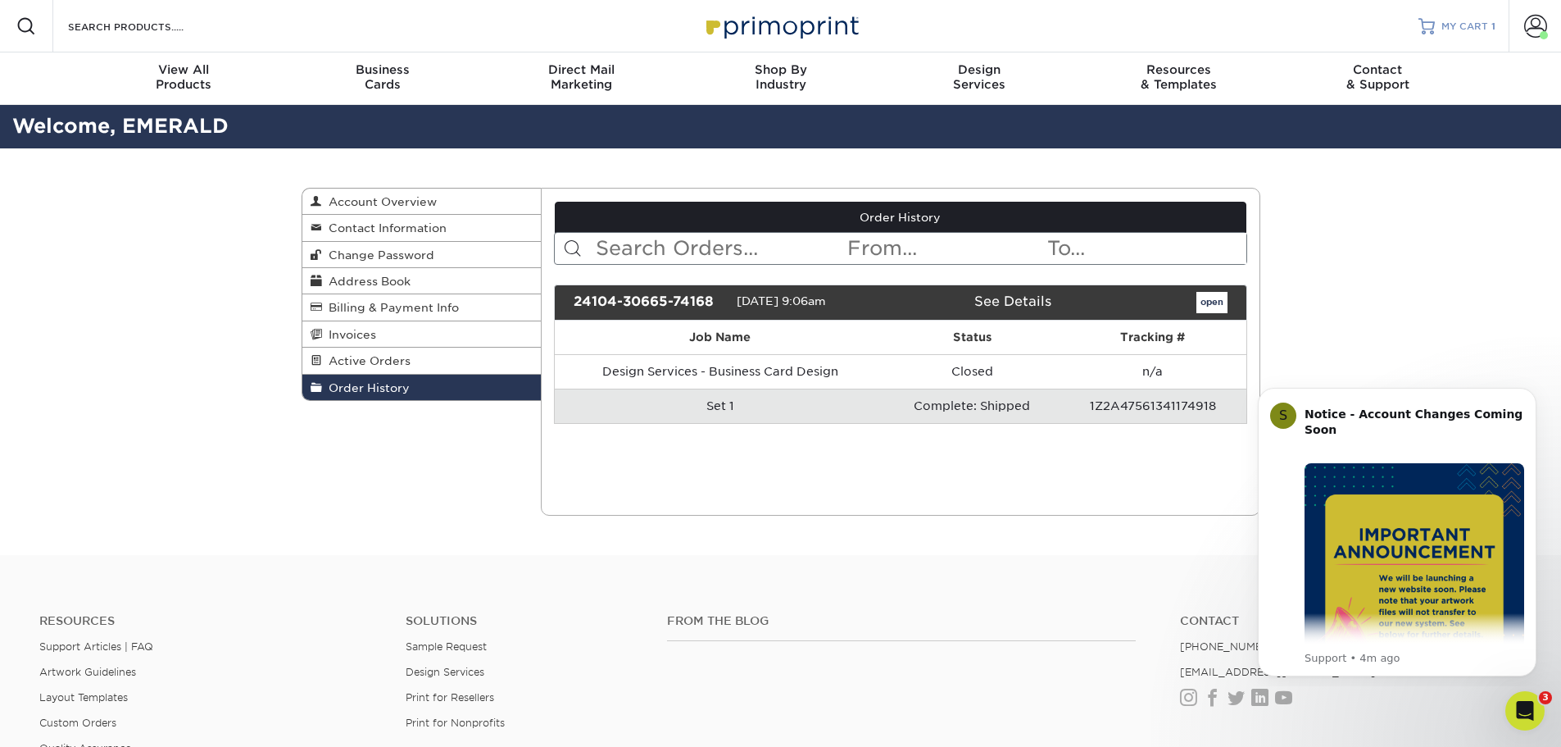
click at [1461, 25] on span "MY CART" at bounding box center [1465, 27] width 47 height 14
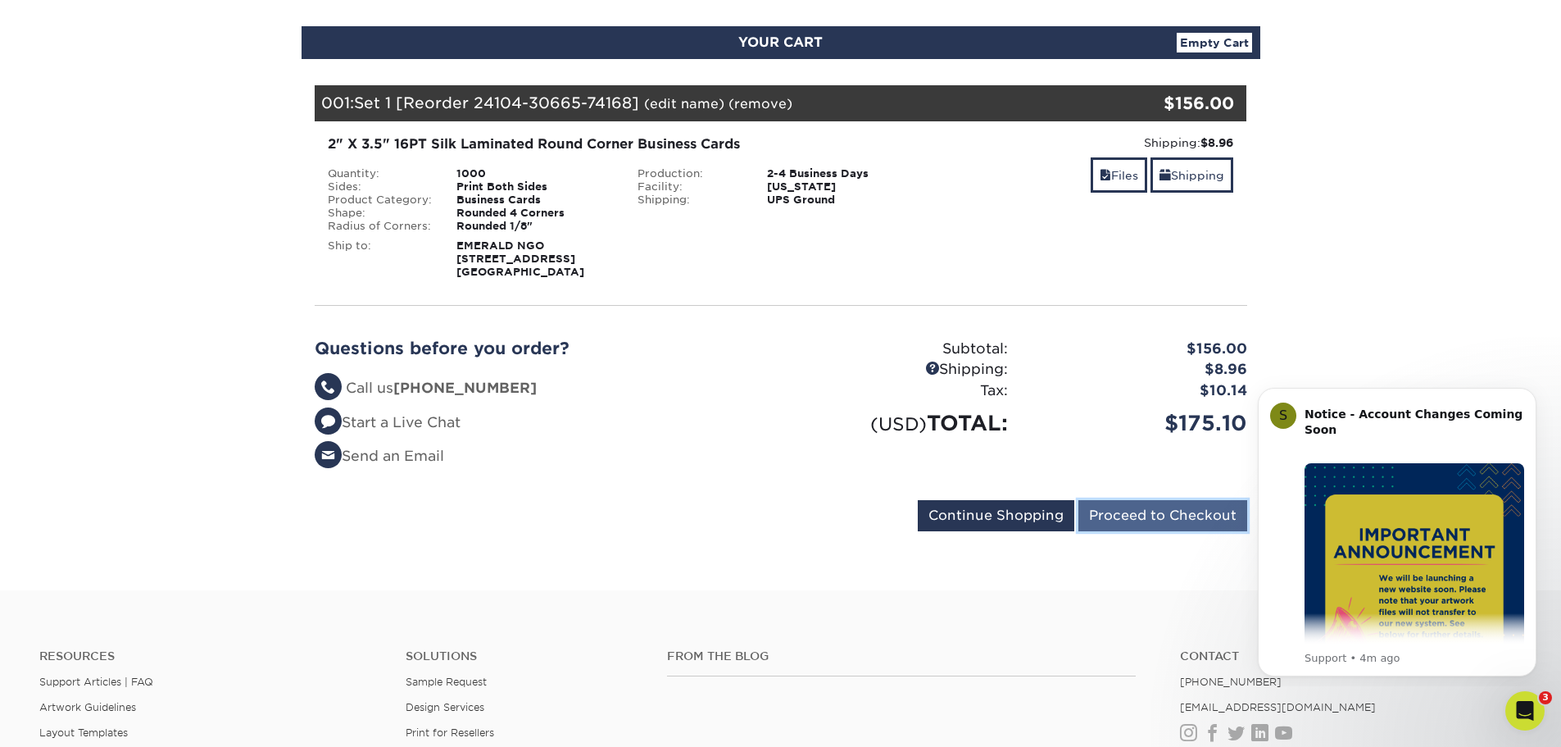
click at [1192, 517] on input "Proceed to Checkout" at bounding box center [1163, 515] width 169 height 31
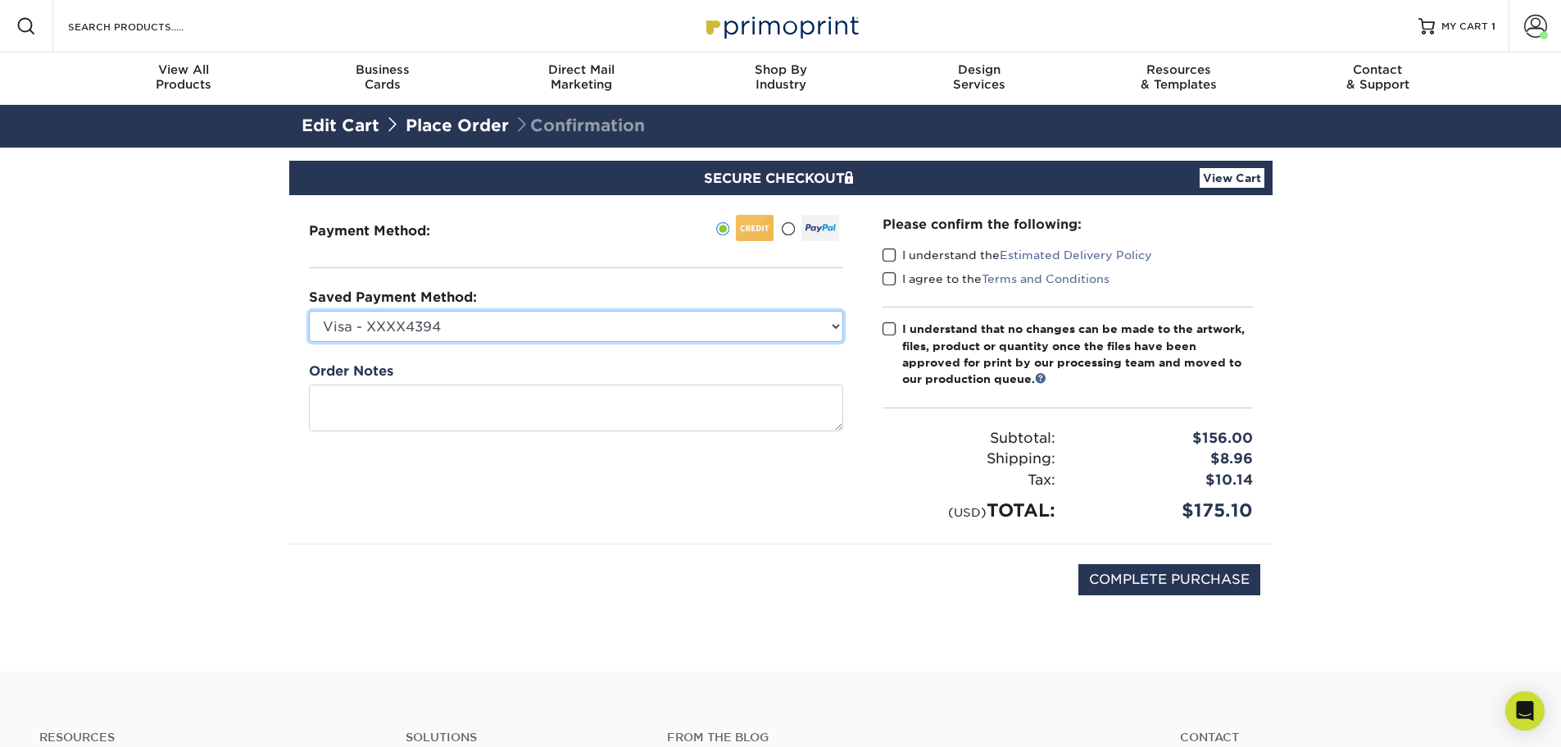
click at [840, 325] on select "Visa - XXXX4394 New Credit Card" at bounding box center [576, 326] width 534 height 31
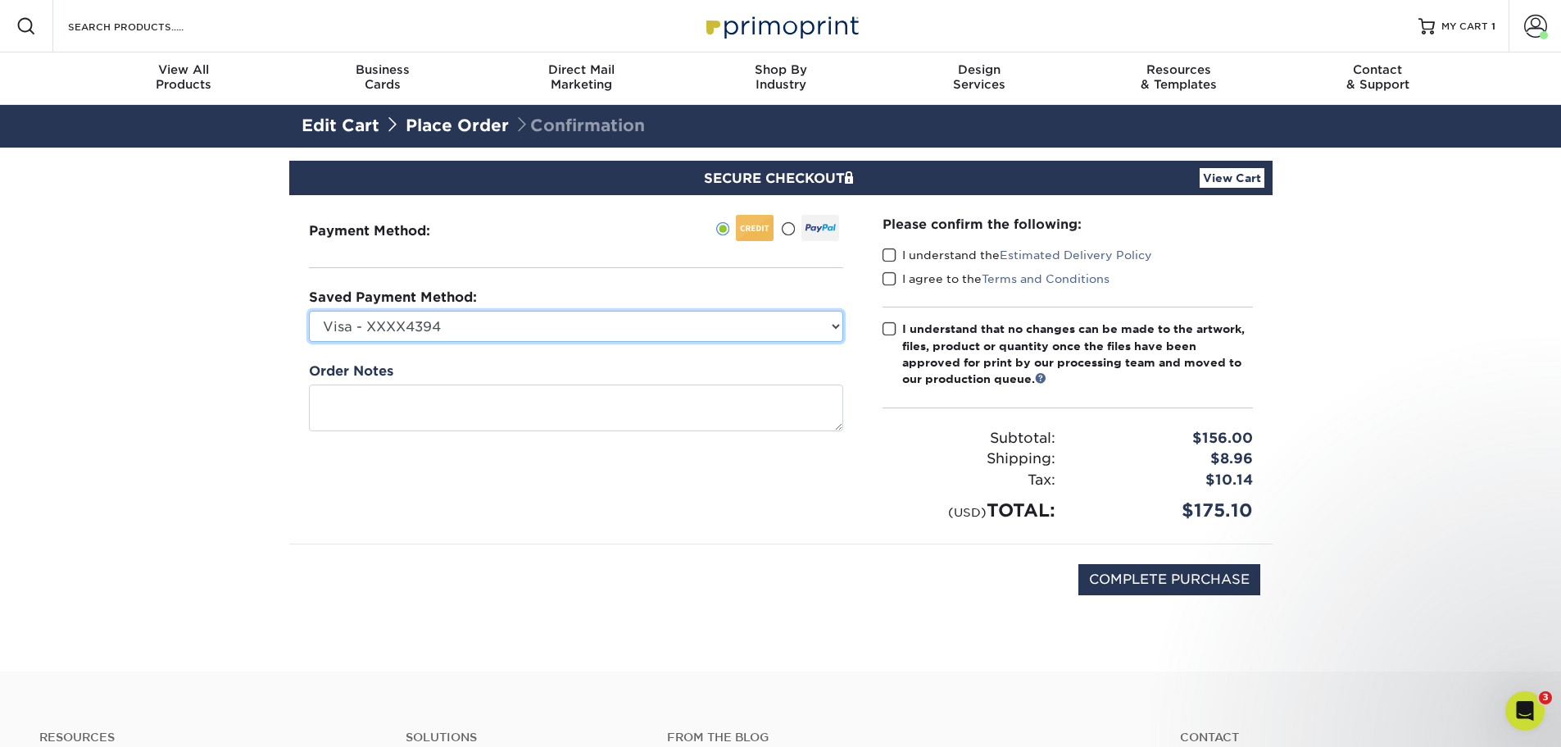
select select
click at [309, 311] on select "Visa - XXXX4394 New Credit Card" at bounding box center [576, 326] width 534 height 31
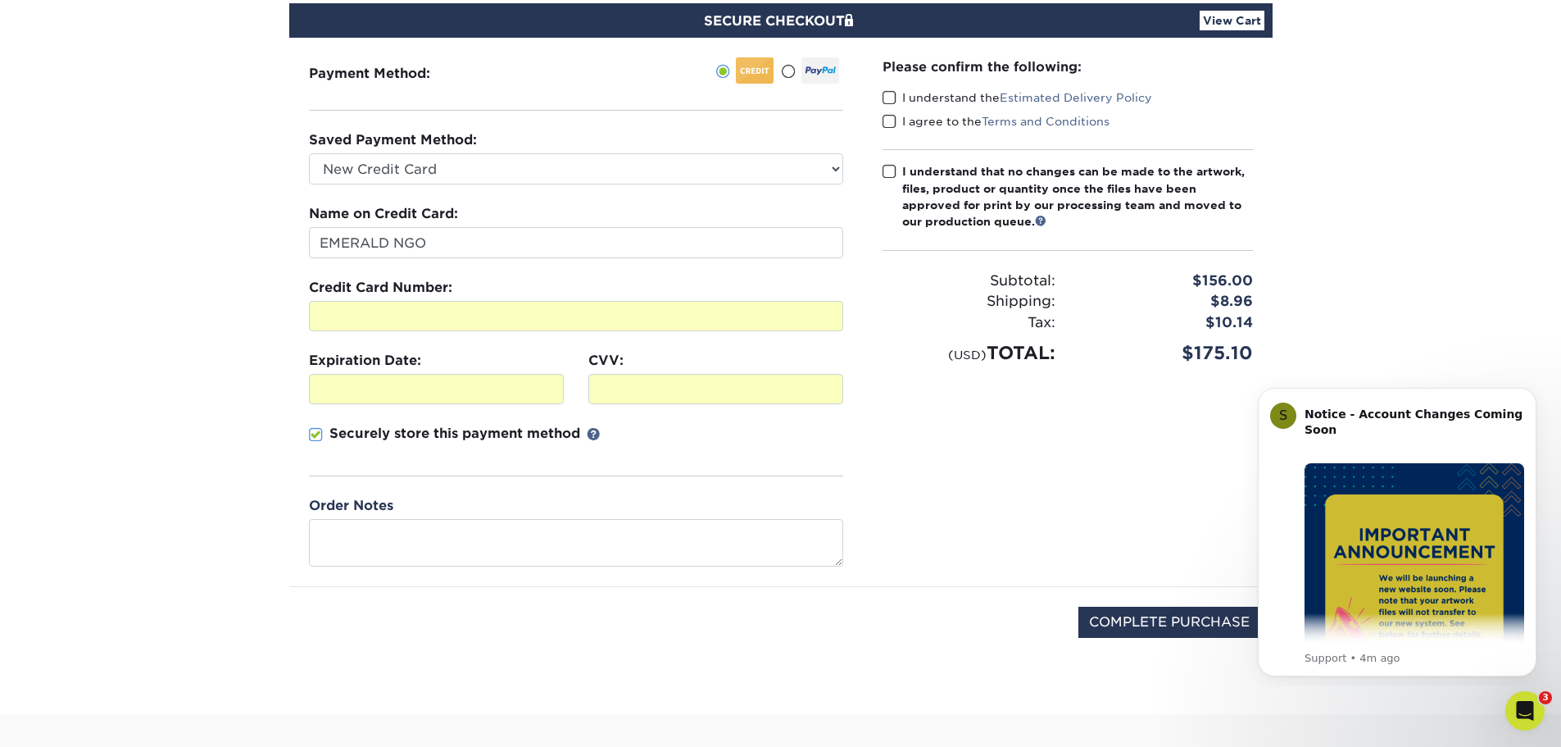
scroll to position [164, 0]
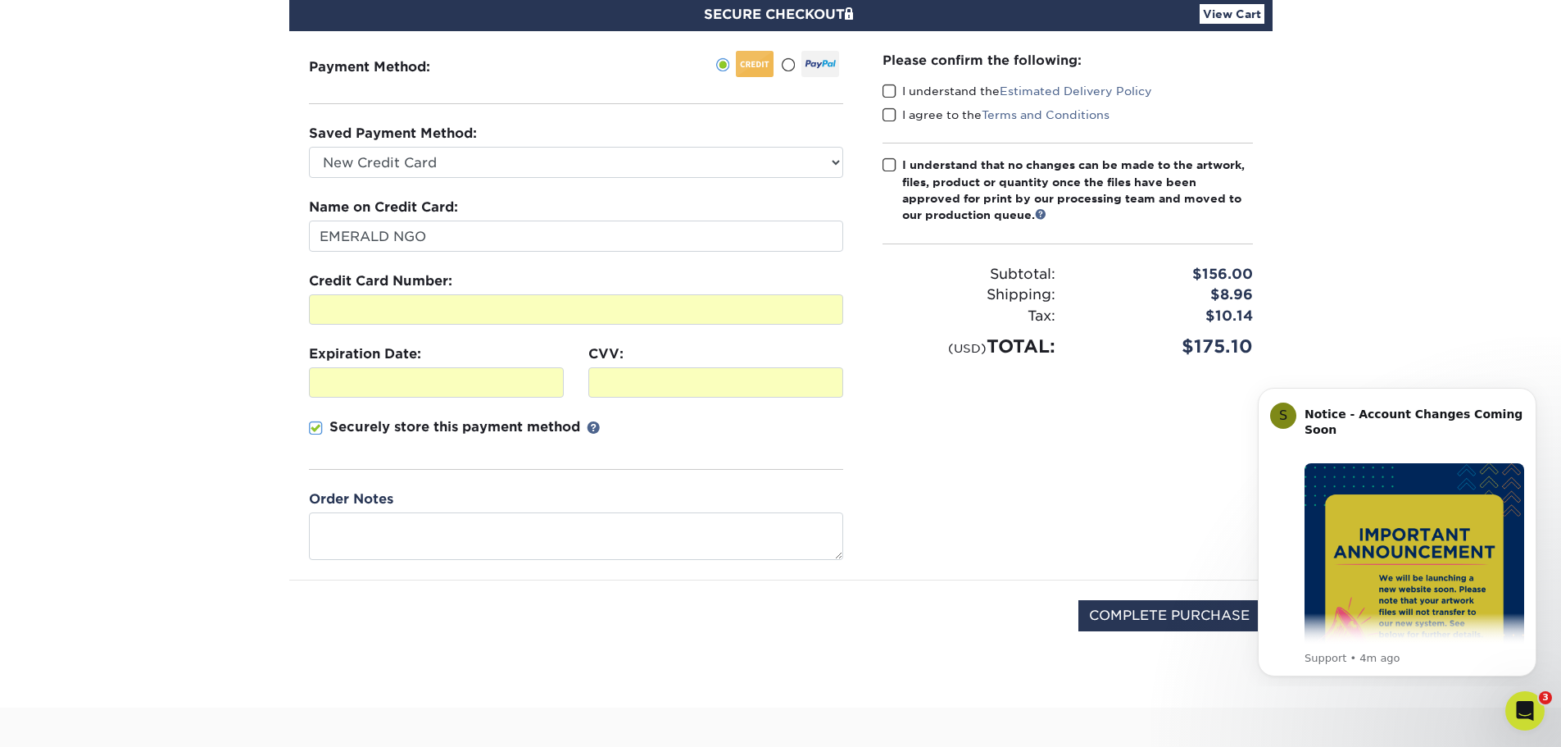
click at [314, 432] on span at bounding box center [316, 428] width 14 height 16
click at [0, 0] on input "Securely store this payment method" at bounding box center [0, 0] width 0 height 0
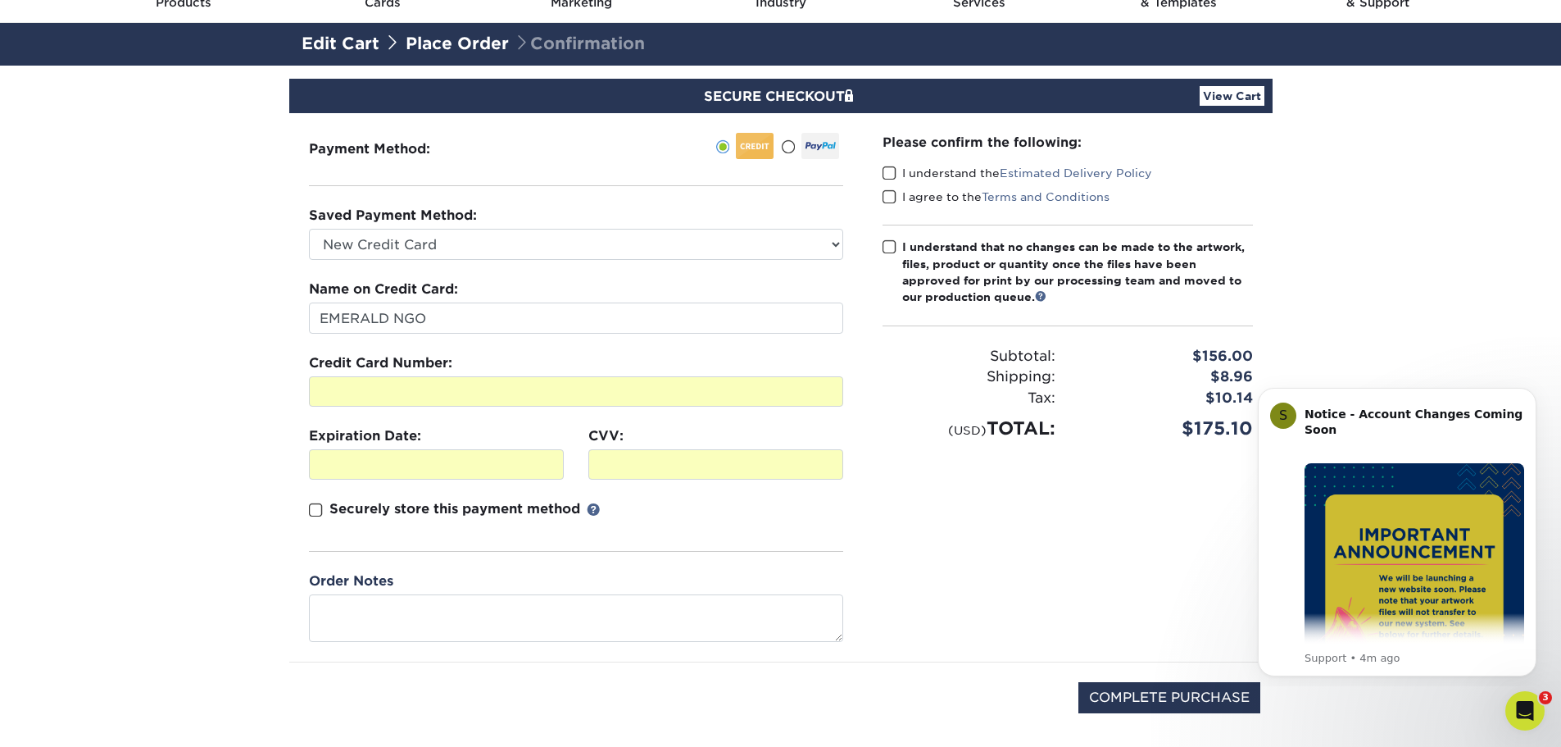
click at [893, 174] on span at bounding box center [890, 174] width 14 height 16
click at [0, 0] on input "I understand the Estimated Delivery Policy" at bounding box center [0, 0] width 0 height 0
click at [884, 198] on span at bounding box center [890, 197] width 14 height 16
click at [0, 0] on input "I agree to the Terms and Conditions" at bounding box center [0, 0] width 0 height 0
click at [888, 248] on span at bounding box center [890, 247] width 14 height 16
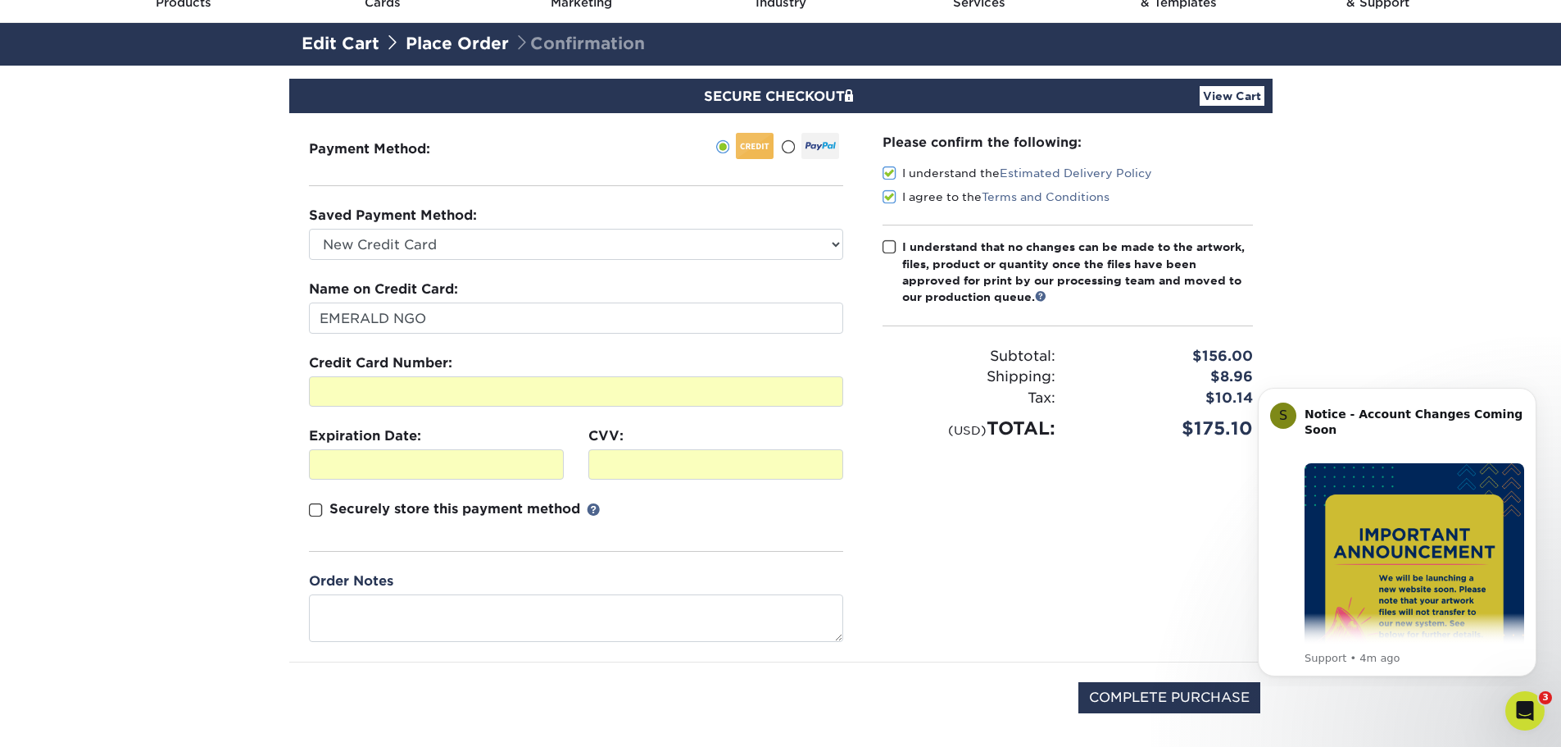
click at [0, 0] on input "I understand that no changes can be made to the artwork, files, product or quan…" at bounding box center [0, 0] width 0 height 0
click at [1192, 697] on input "COMPLETE PURCHASE" at bounding box center [1170, 697] width 182 height 31
type input "PROCESSING, PLEASE WAIT..."
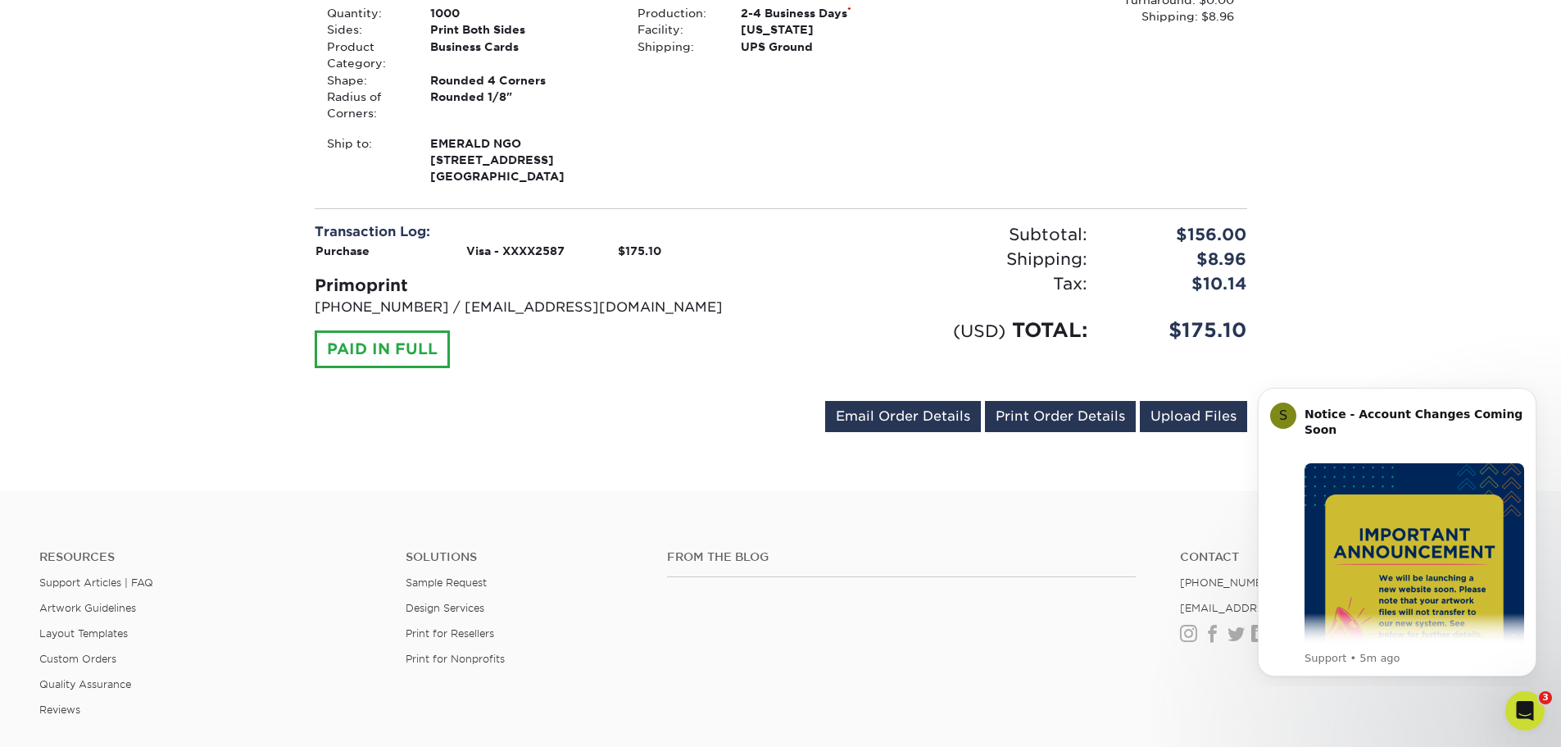
scroll to position [502, 0]
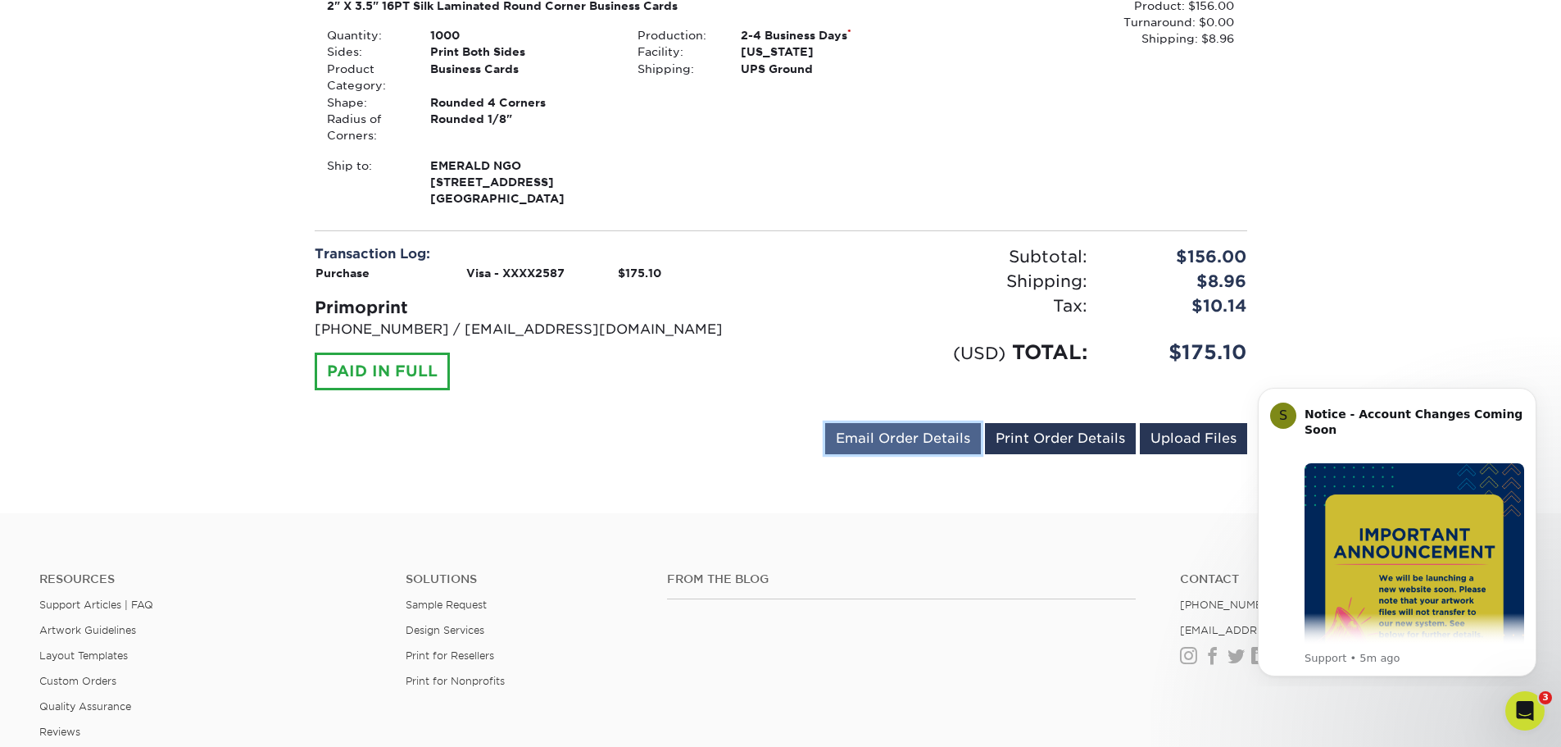
click at [933, 443] on link "Email Order Details" at bounding box center [903, 438] width 156 height 31
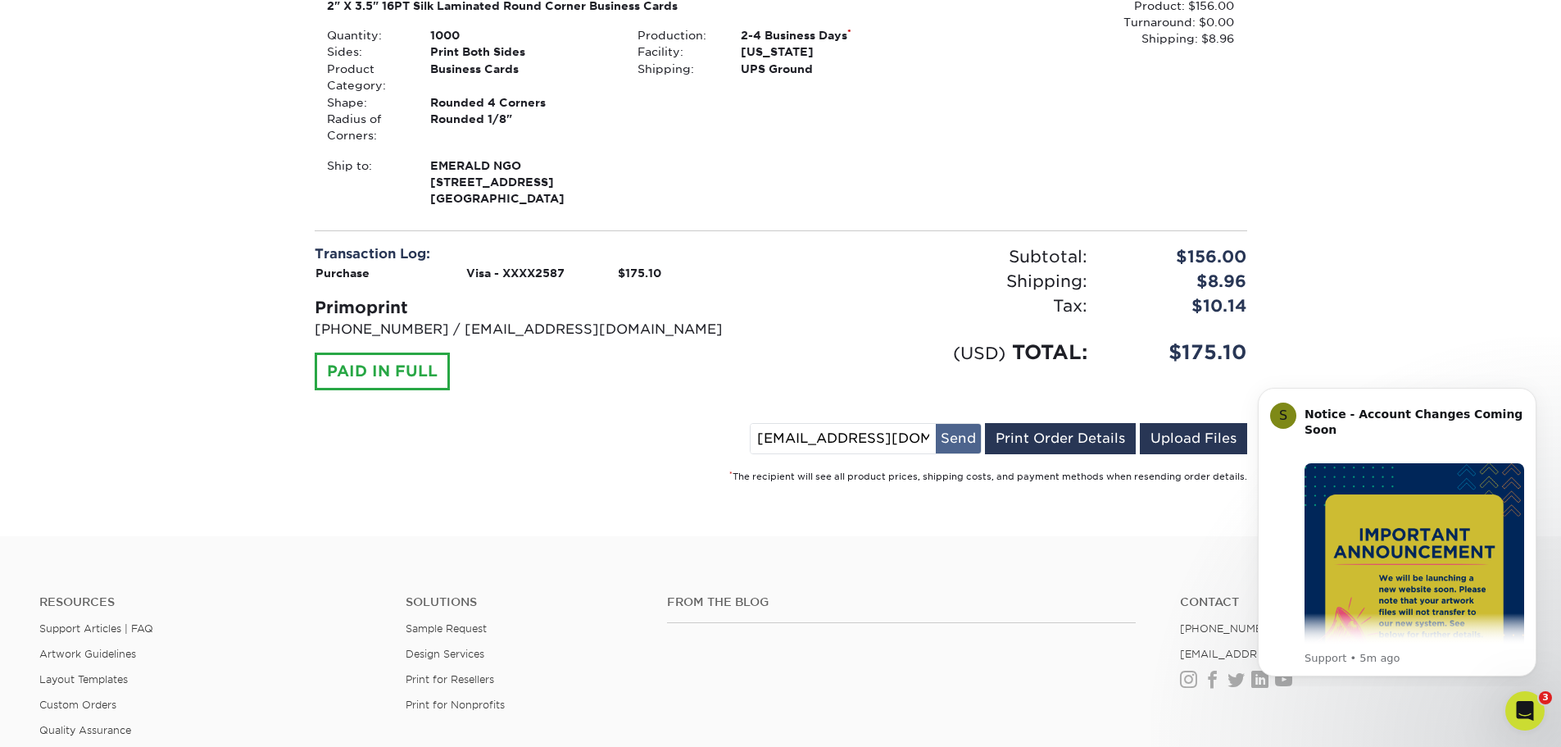
click at [951, 439] on button "Send" at bounding box center [958, 439] width 45 height 30
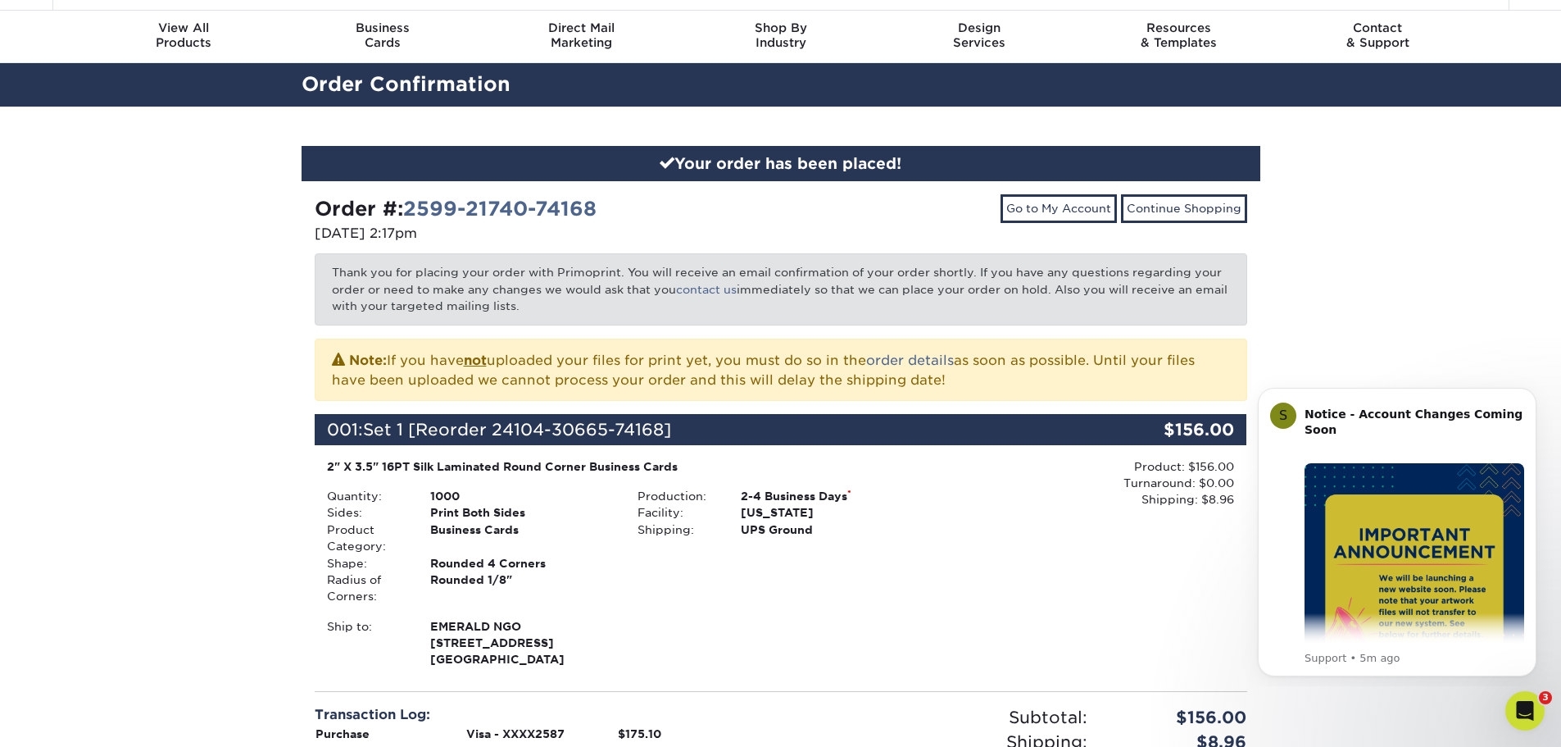
scroll to position [0, 0]
